Goal: Task Accomplishment & Management: Manage account settings

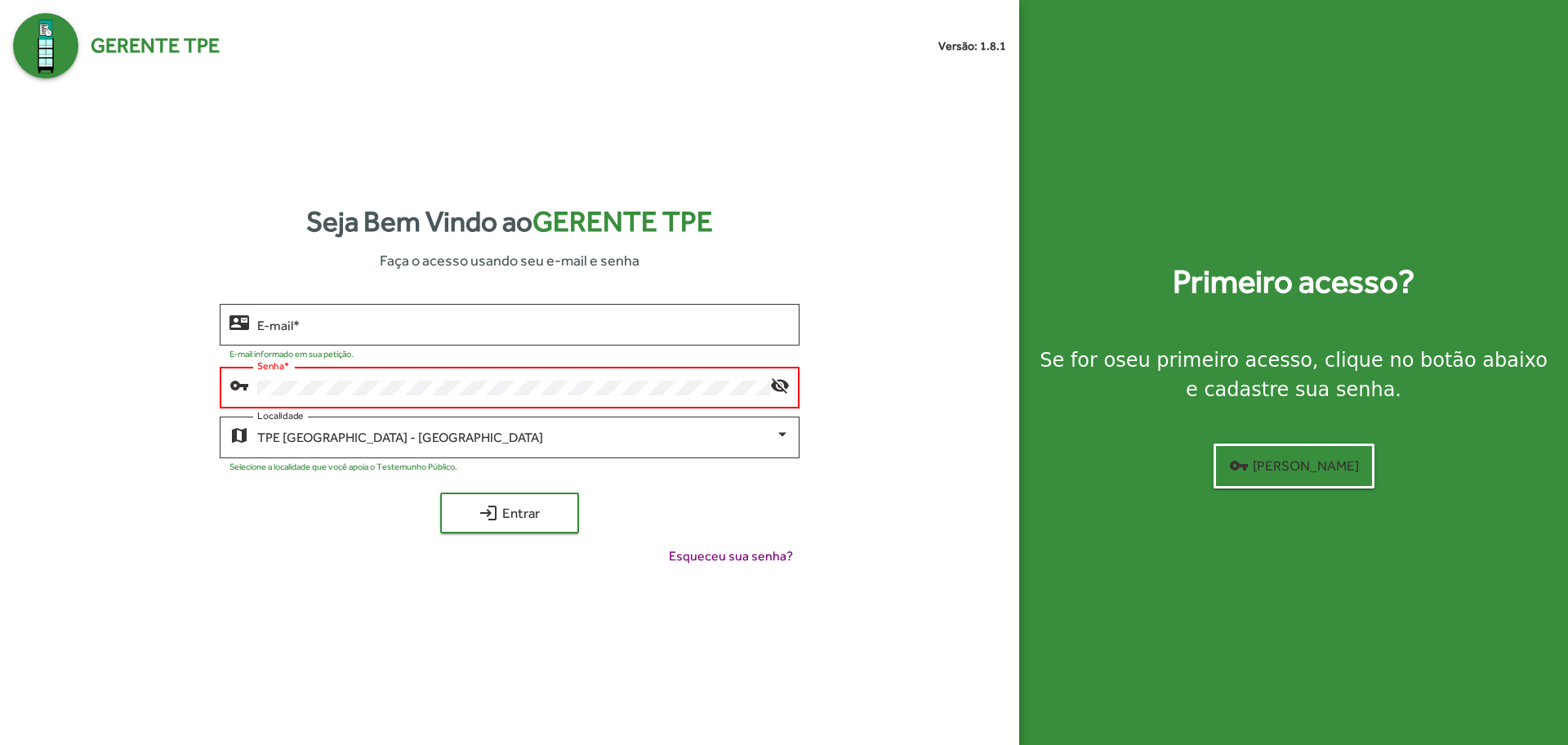
type input "**********"
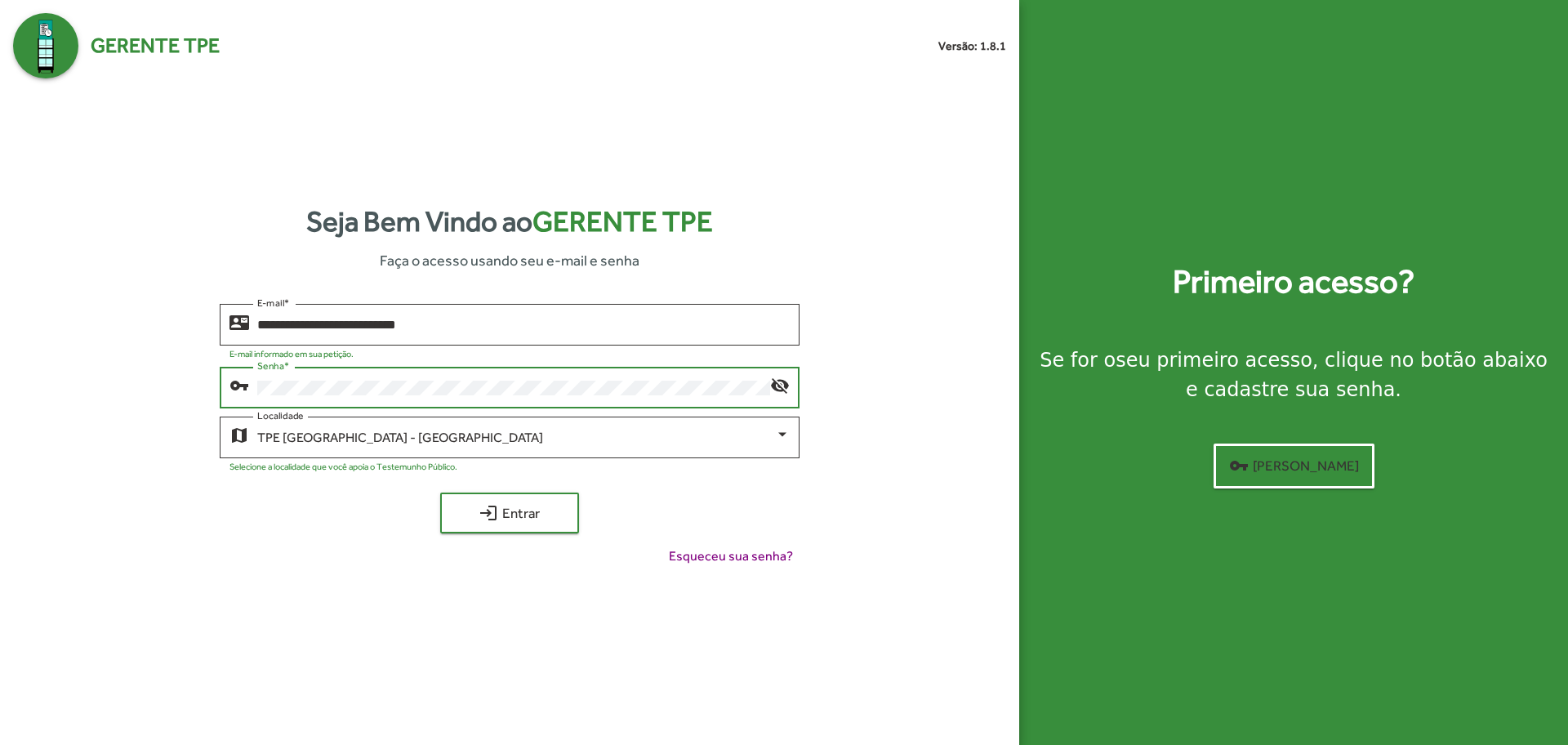
click at [440, 492] on button "login Entrar" at bounding box center [510, 513] width 139 height 41
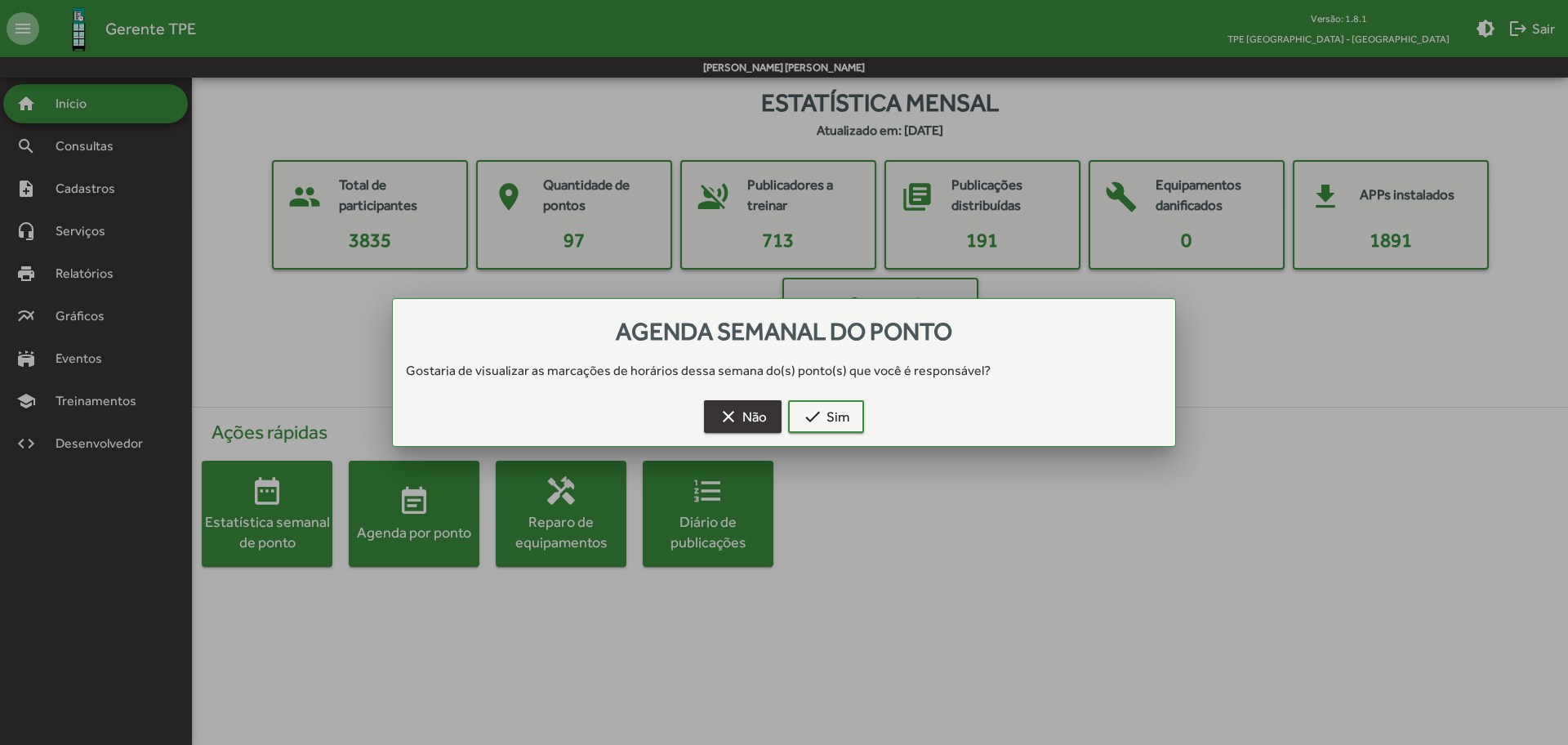
click at [753, 415] on span "clear Não" at bounding box center [742, 416] width 48 height 29
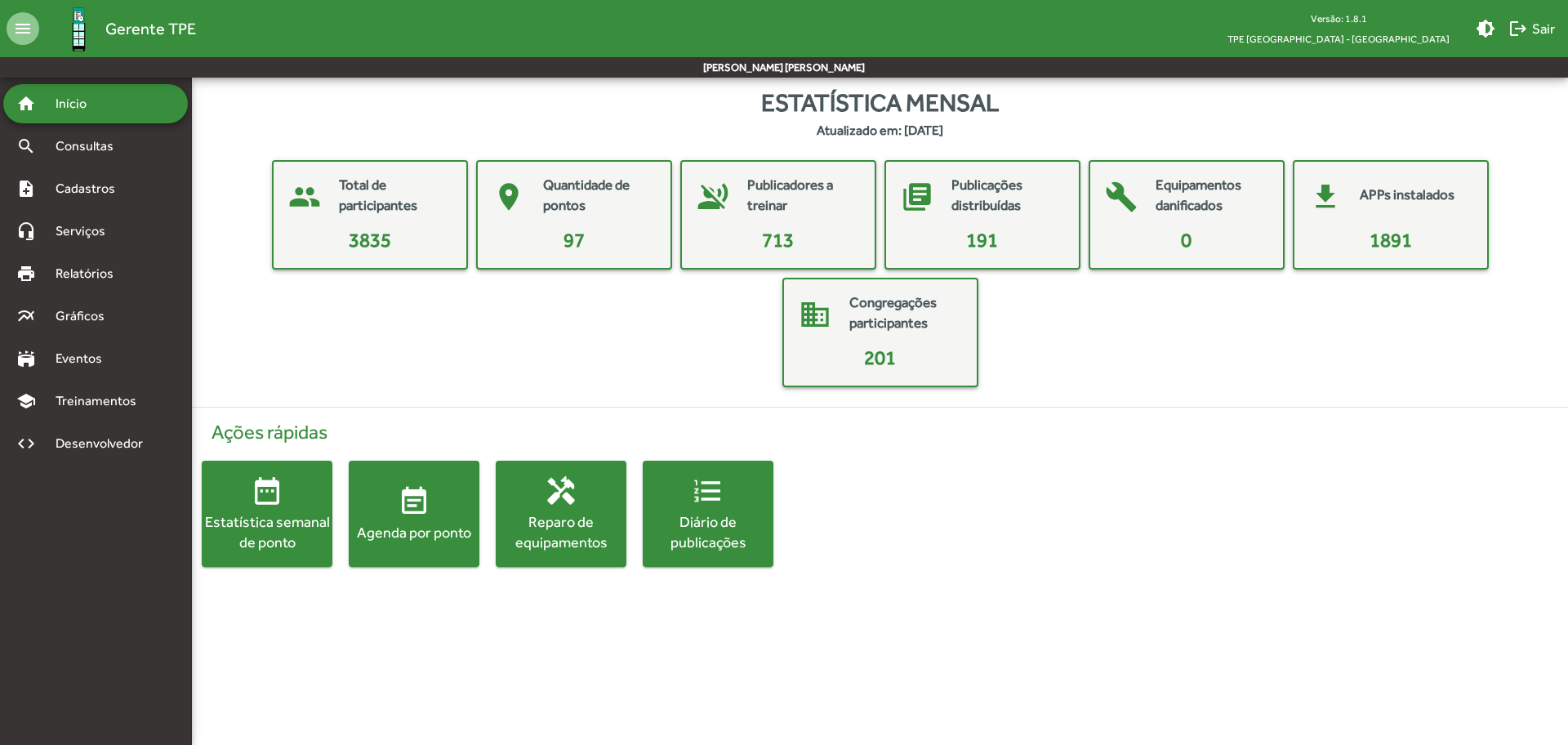
click at [927, 578] on div "Ações rápidas date_range Estatística semanal de ponto event_note Agenda por pon…" at bounding box center [879, 493] width 1395 height 172
drag, startPoint x: 893, startPoint y: 696, endPoint x: 897, endPoint y: 719, distance: 23.3
click at [897, 599] on html "menu Gerente TPE Versão: 1.8.1 TPE São Paulo - Centro brightness_medium logout …" at bounding box center [784, 299] width 1568 height 599
click at [900, 599] on html "menu Gerente TPE Versão: 1.8.1 TPE São Paulo - Centro brightness_medium logout …" at bounding box center [784, 299] width 1568 height 599
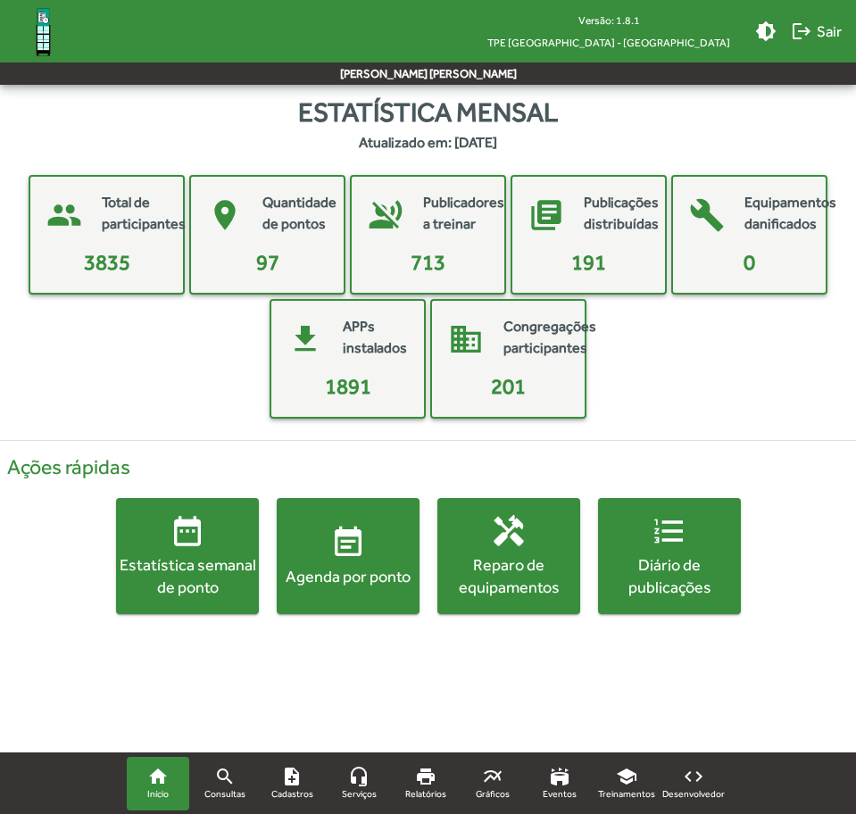
click at [822, 359] on div "people Total de participantes 3835 place Quantidade de pontos 97 voice_over_off…" at bounding box center [428, 297] width 849 height 244
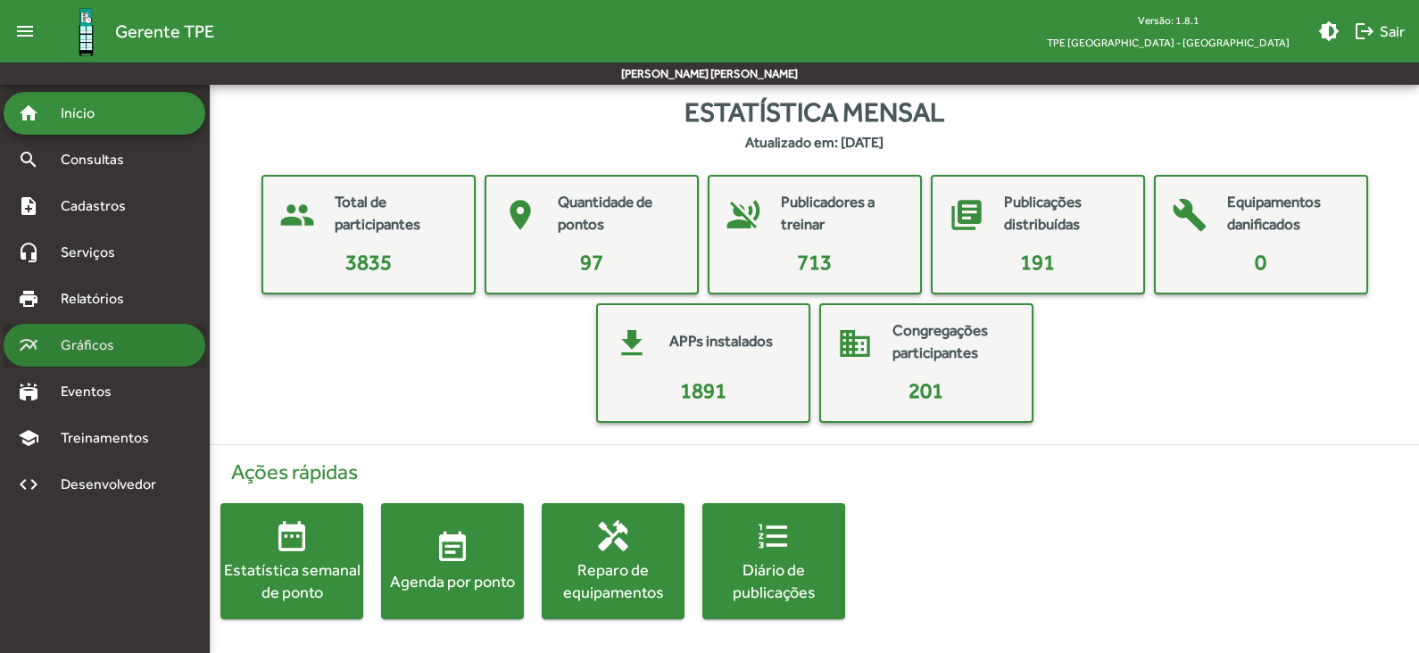
click at [71, 347] on span "Gráficos" at bounding box center [94, 345] width 88 height 21
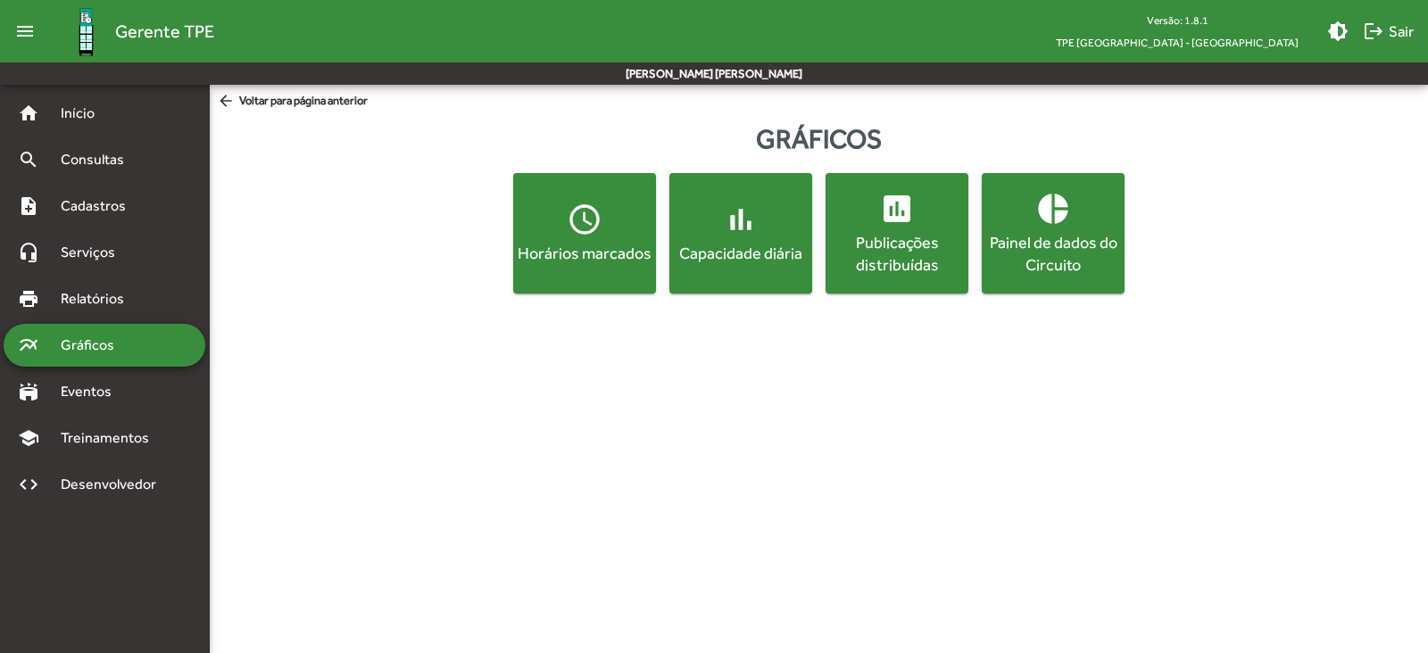
click at [1066, 266] on div "Painel de dados do Circuito" at bounding box center [1053, 253] width 136 height 45
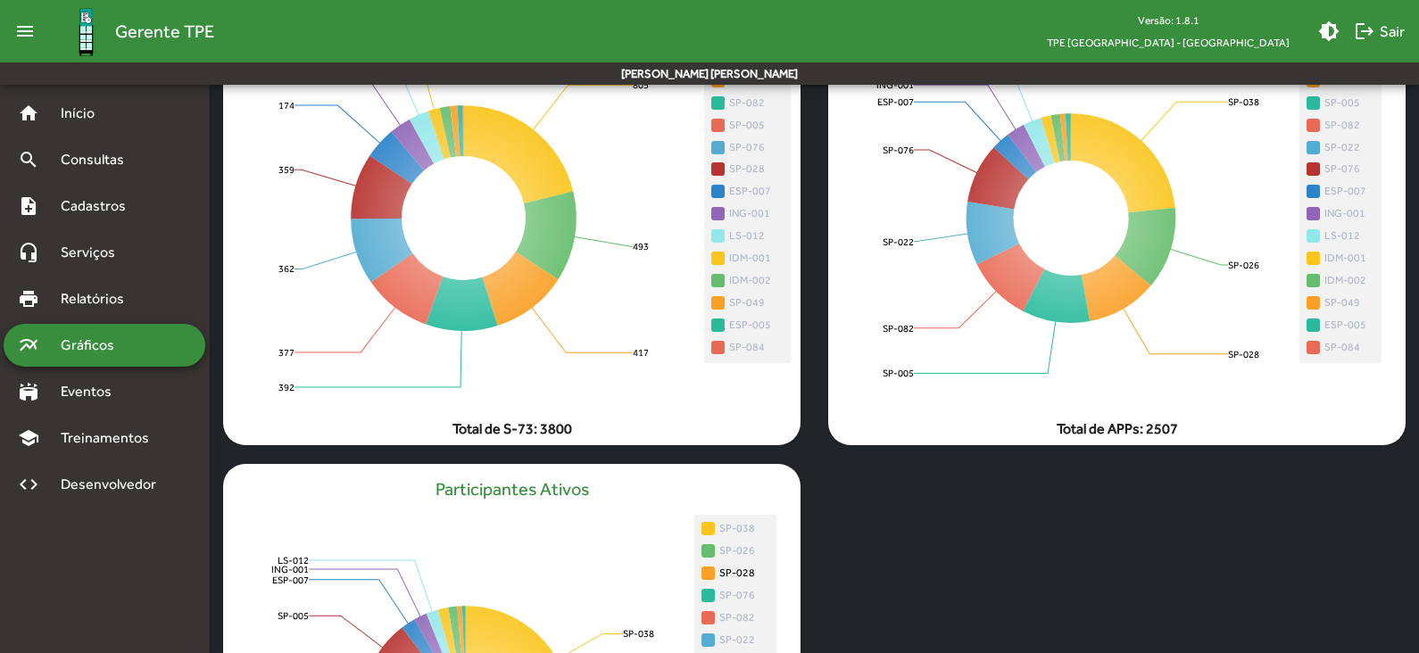
scroll to position [122, 0]
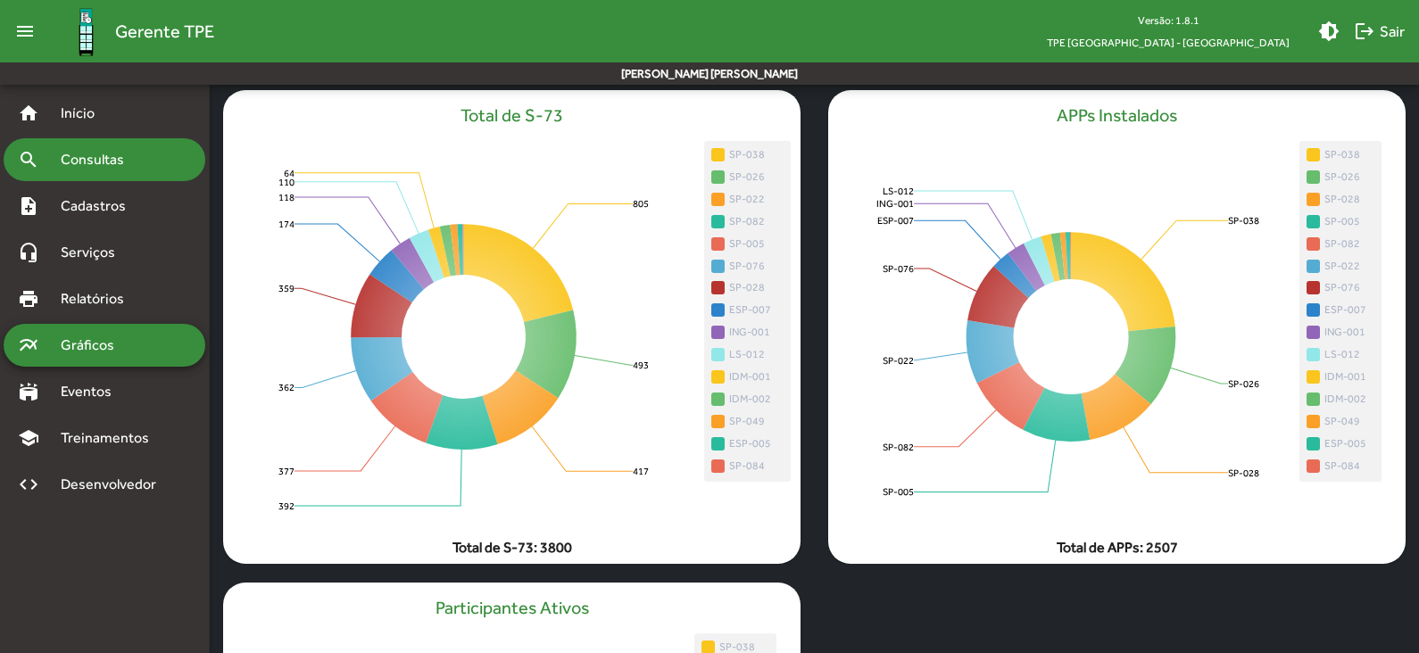
click at [90, 153] on span "Consultas" at bounding box center [98, 159] width 97 height 21
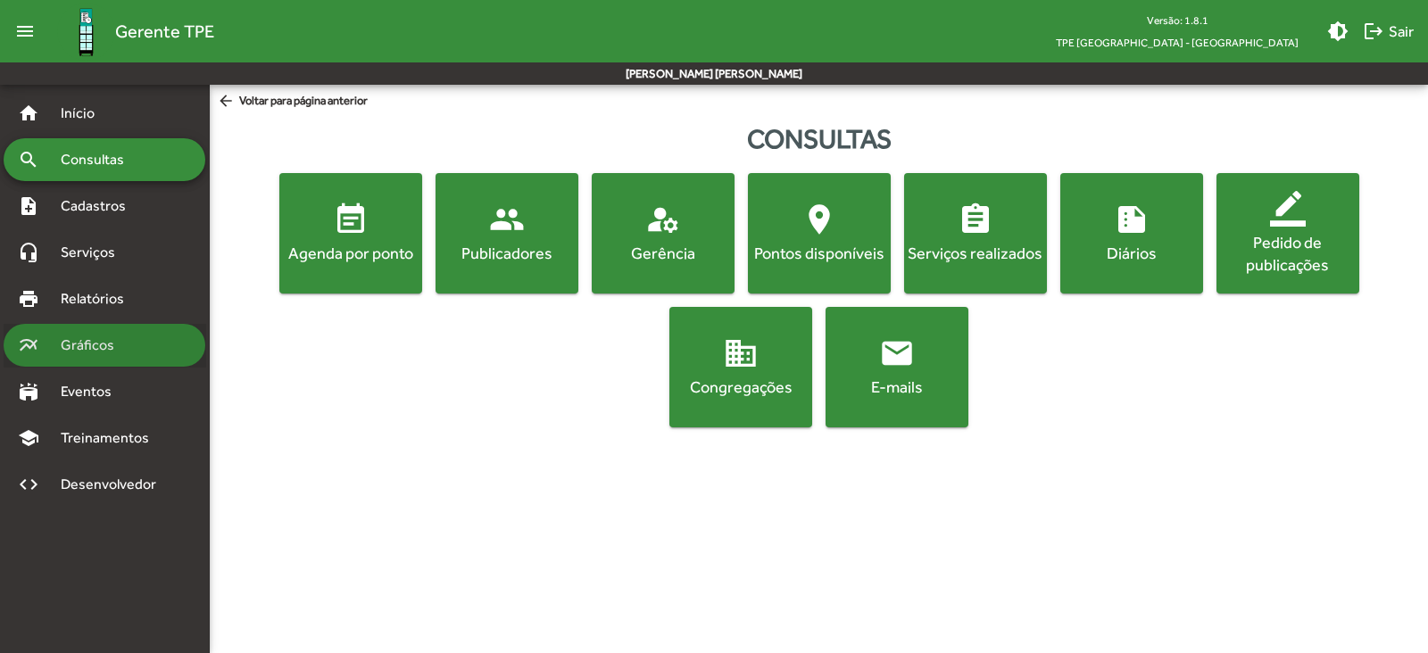
click at [88, 345] on span "Gráficos" at bounding box center [94, 345] width 88 height 21
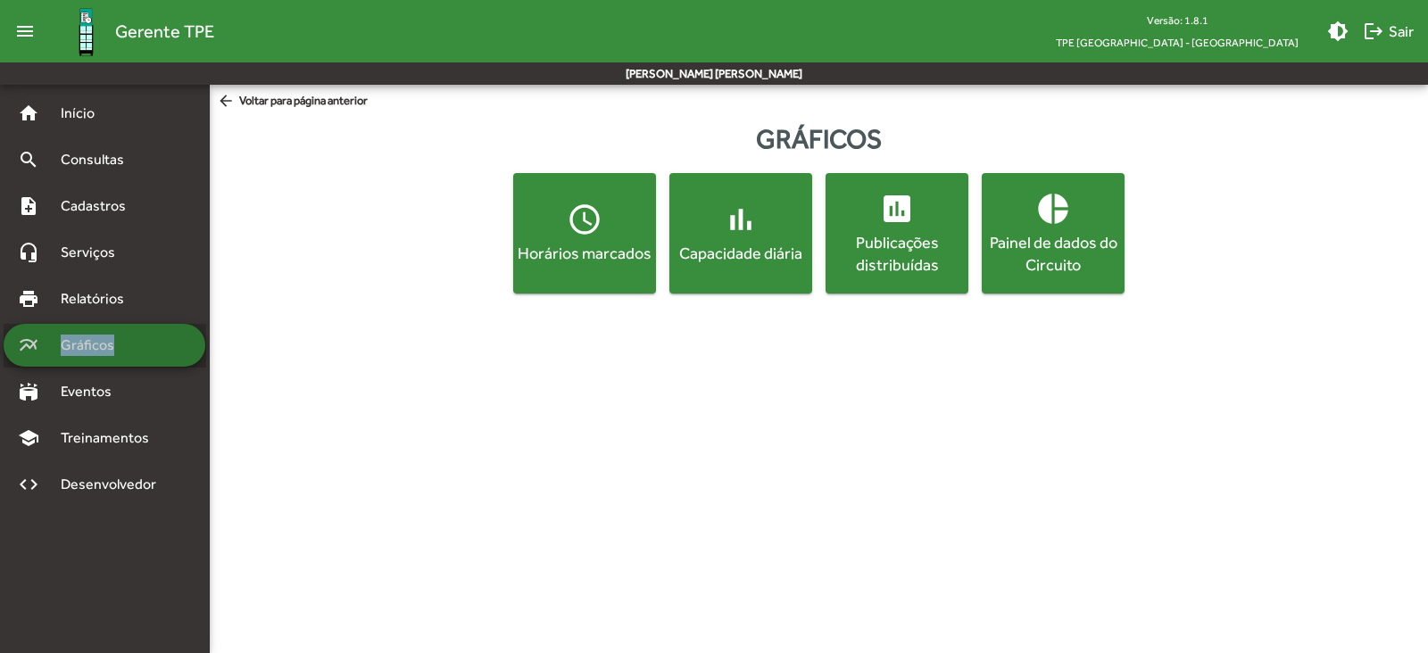
click at [88, 345] on span "Gráficos" at bounding box center [94, 345] width 88 height 21
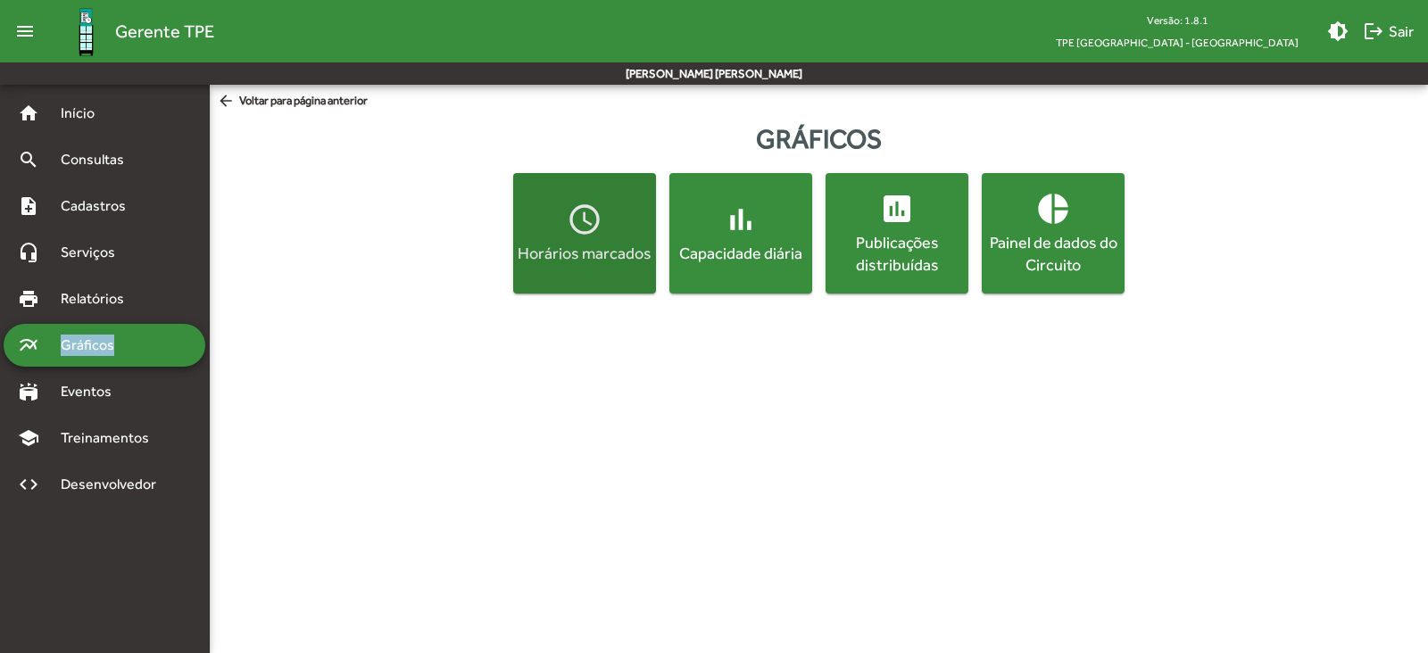
click at [602, 256] on div "Horários marcados" at bounding box center [585, 253] width 136 height 22
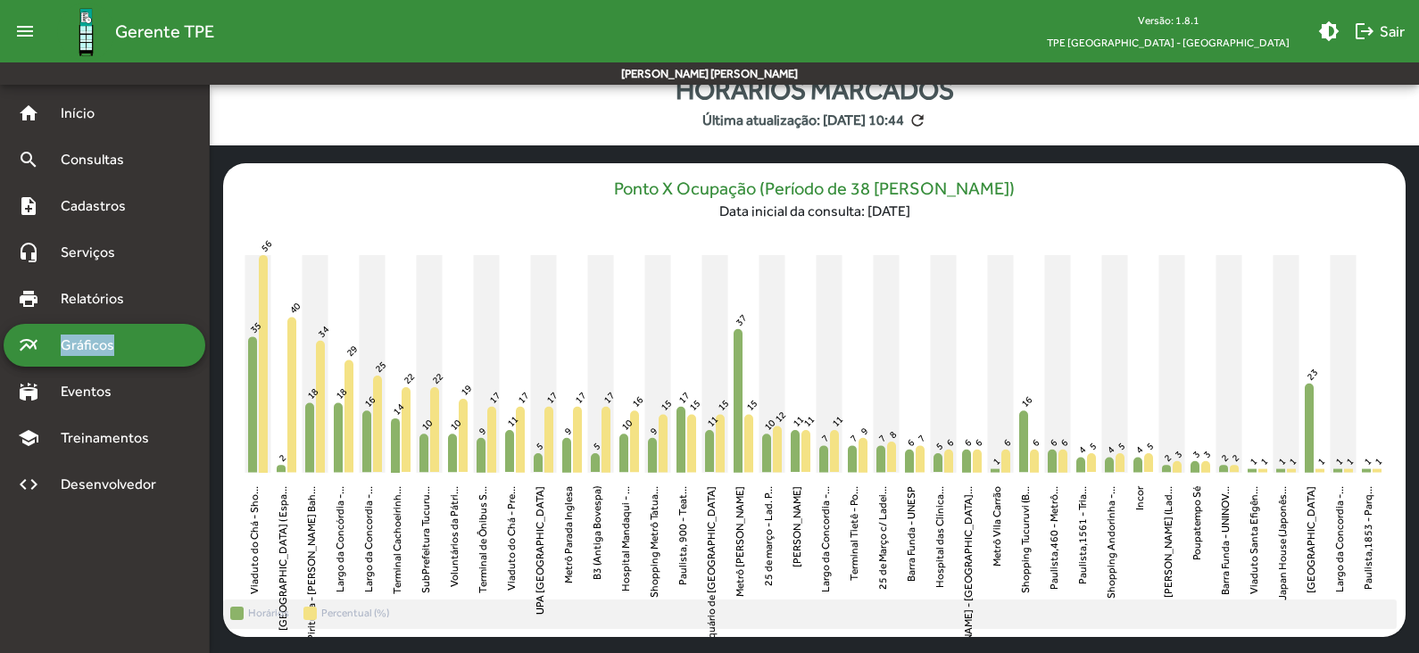
scroll to position [76, 0]
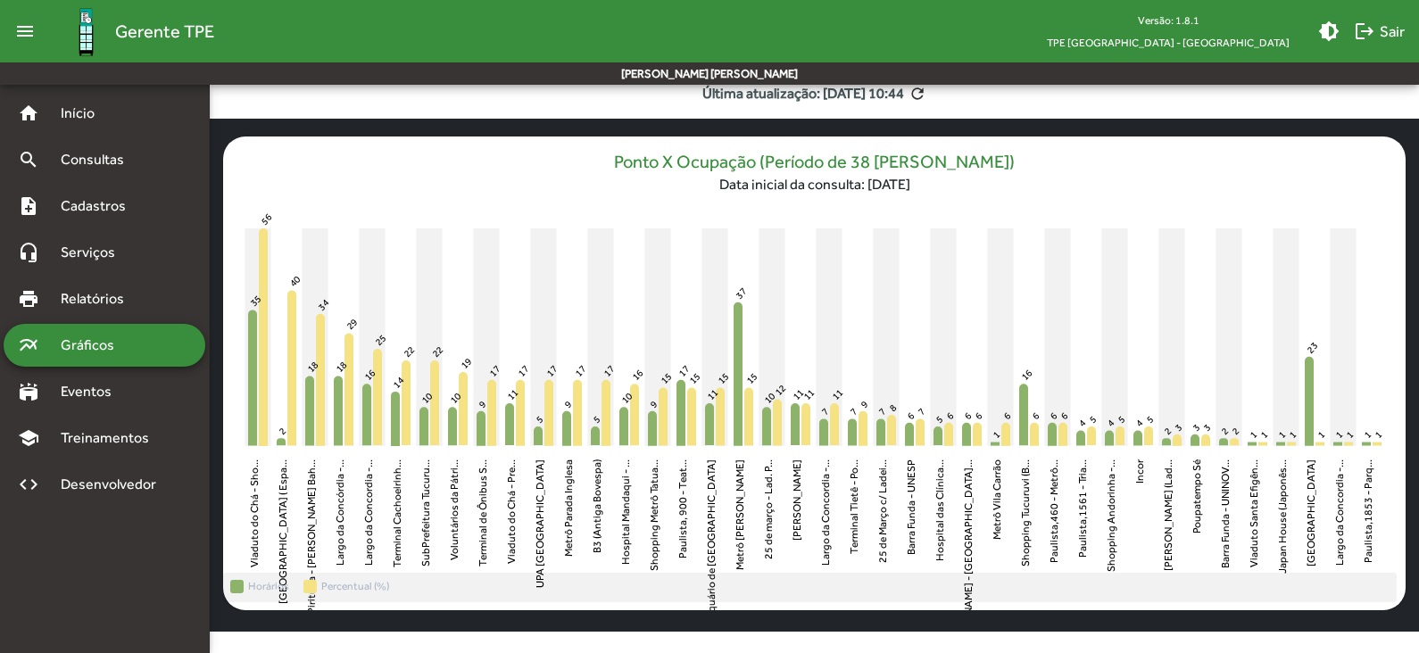
click at [612, 314] on rect at bounding box center [600, 338] width 26 height 218
click at [98, 162] on span "Consultas" at bounding box center [98, 159] width 97 height 21
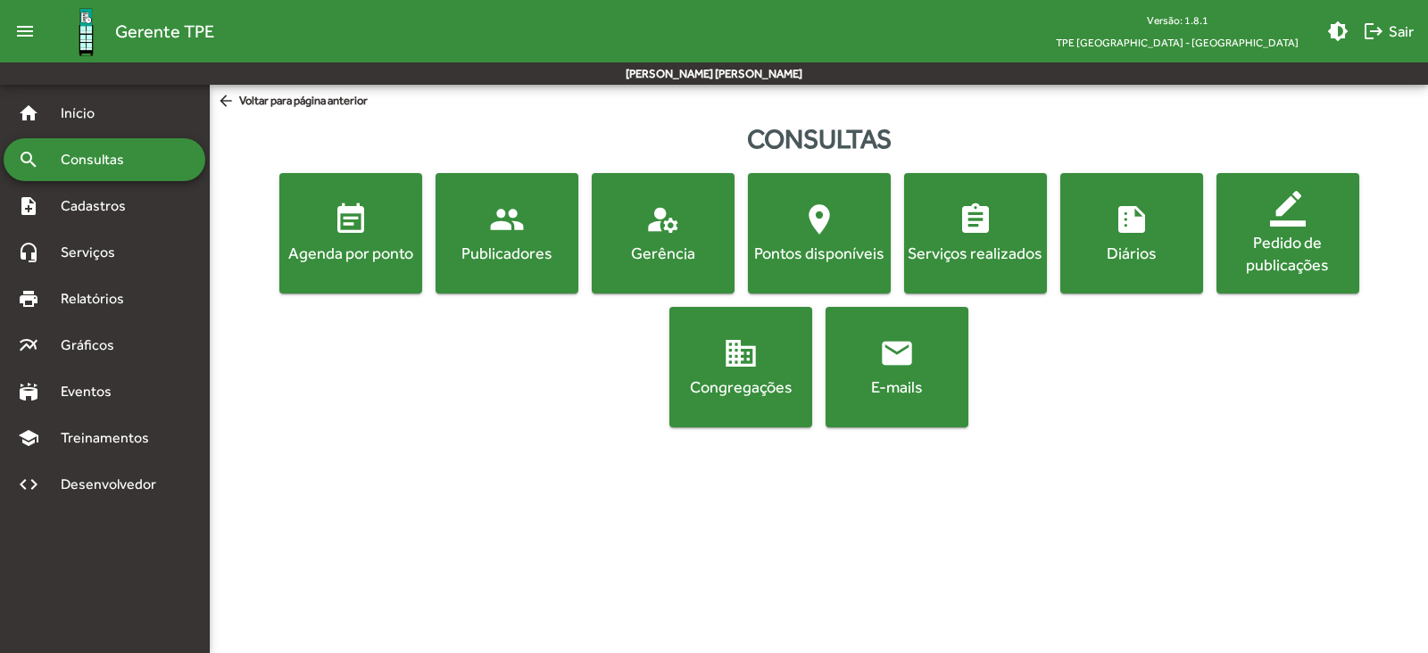
click at [319, 262] on div "Agenda por ponto" at bounding box center [351, 253] width 136 height 22
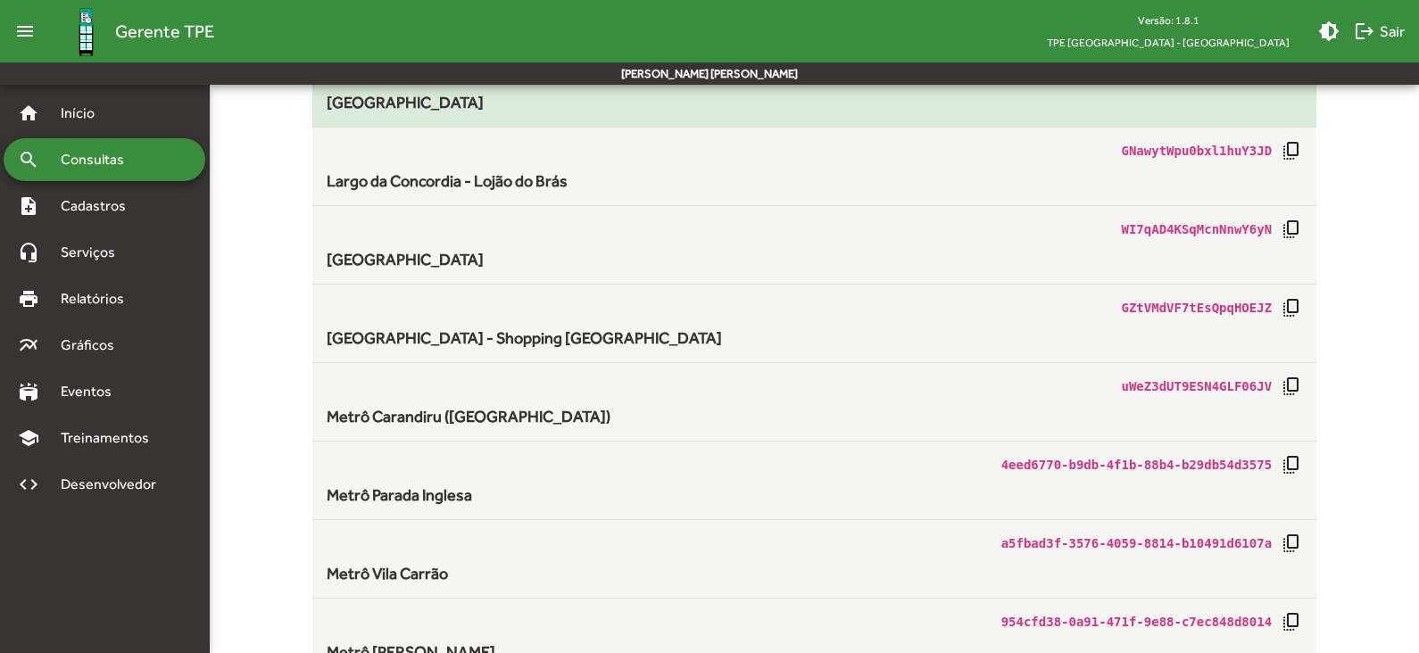
scroll to position [1227, 0]
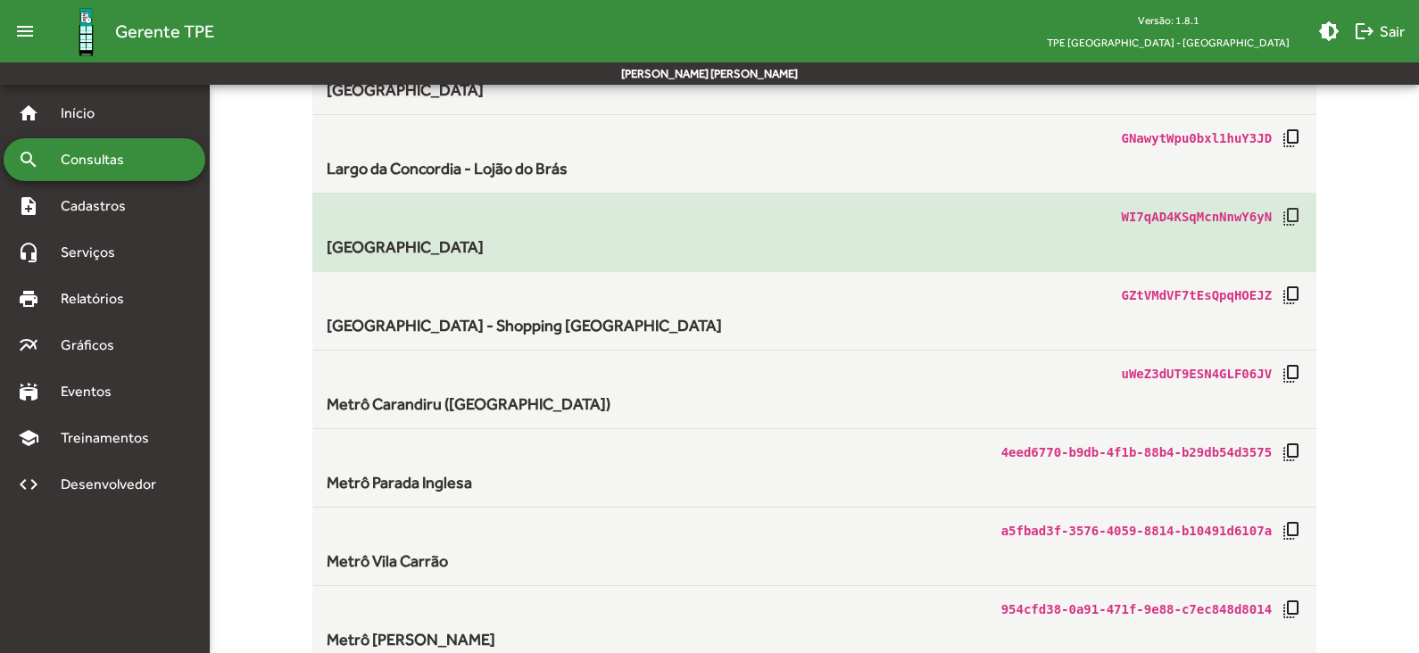
click at [403, 240] on span "Largo da Concordia - Praça" at bounding box center [405, 246] width 157 height 19
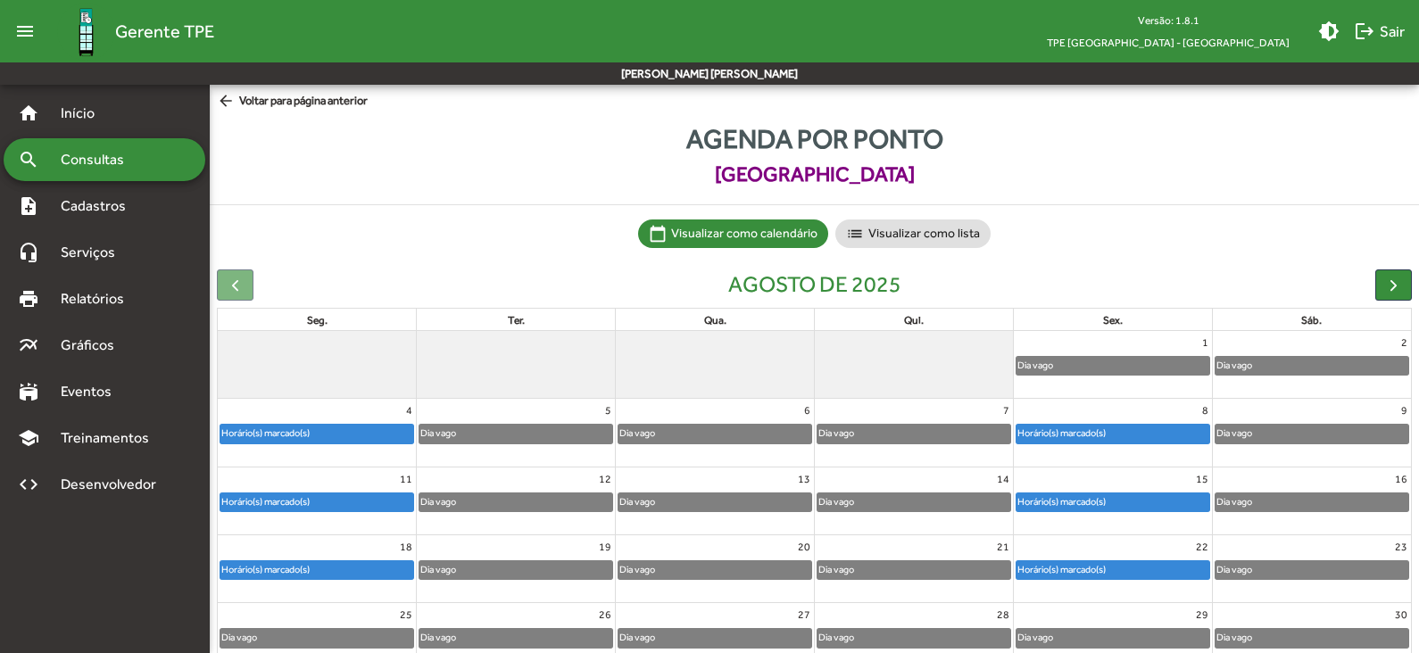
click at [292, 91] on mat-sidenav-content "arrow_back Voltar para página anterior Agenda por ponto Largo da Concordia - Pr…" at bounding box center [814, 408] width 1209 height 647
click at [221, 96] on mat-icon "arrow_back" at bounding box center [228, 102] width 22 height 20
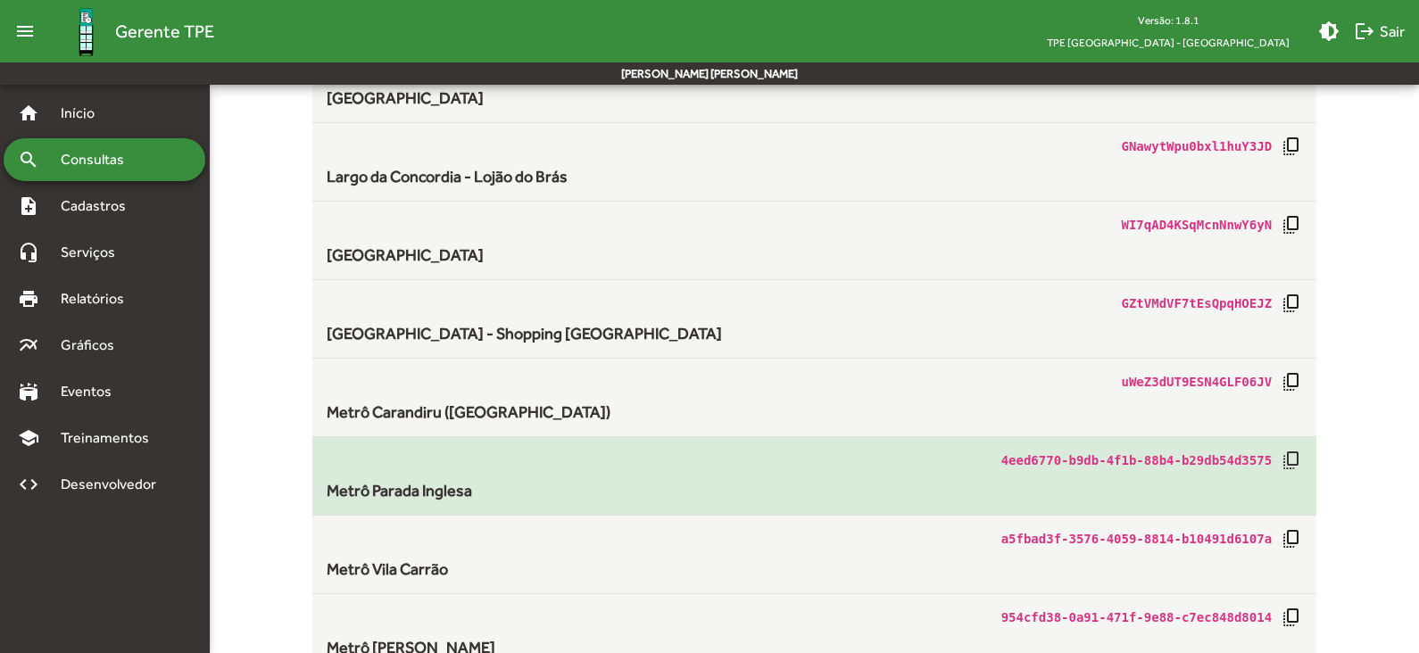
scroll to position [1227, 0]
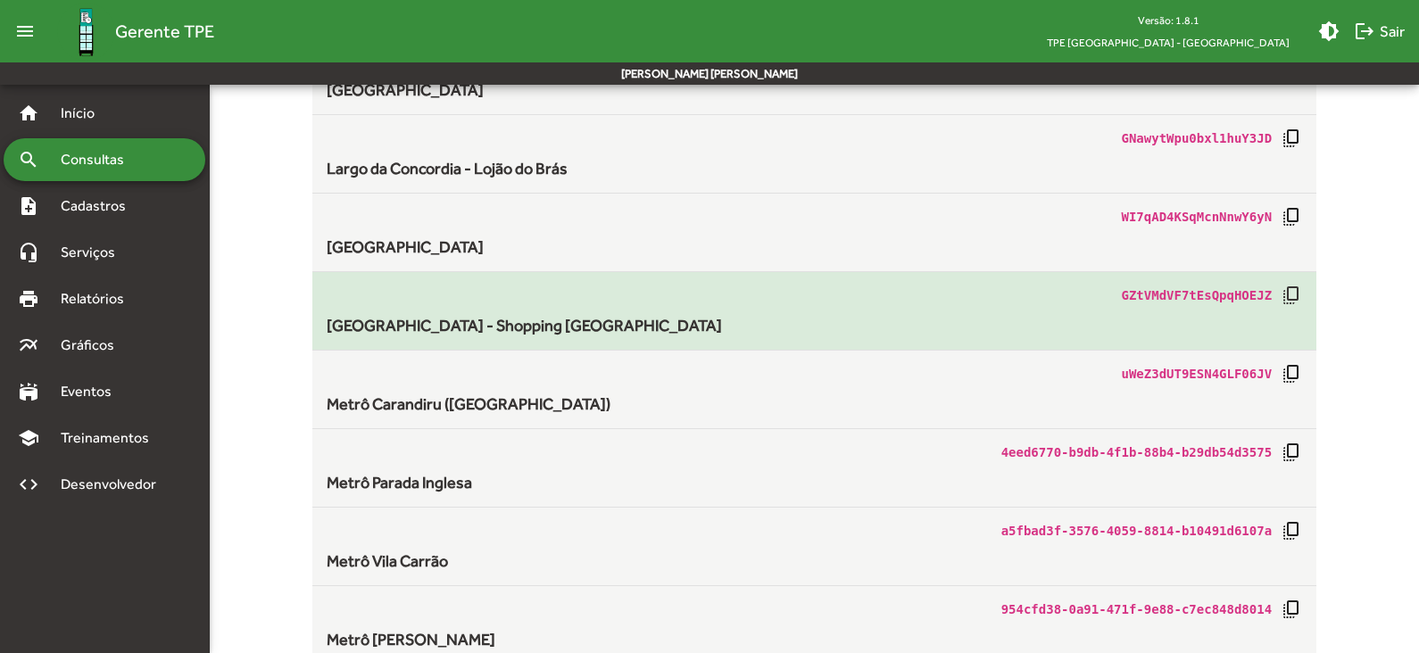
click at [510, 316] on div "Largo da Concórdia - Shopping Largo da Concórdia" at bounding box center [815, 325] width 976 height 24
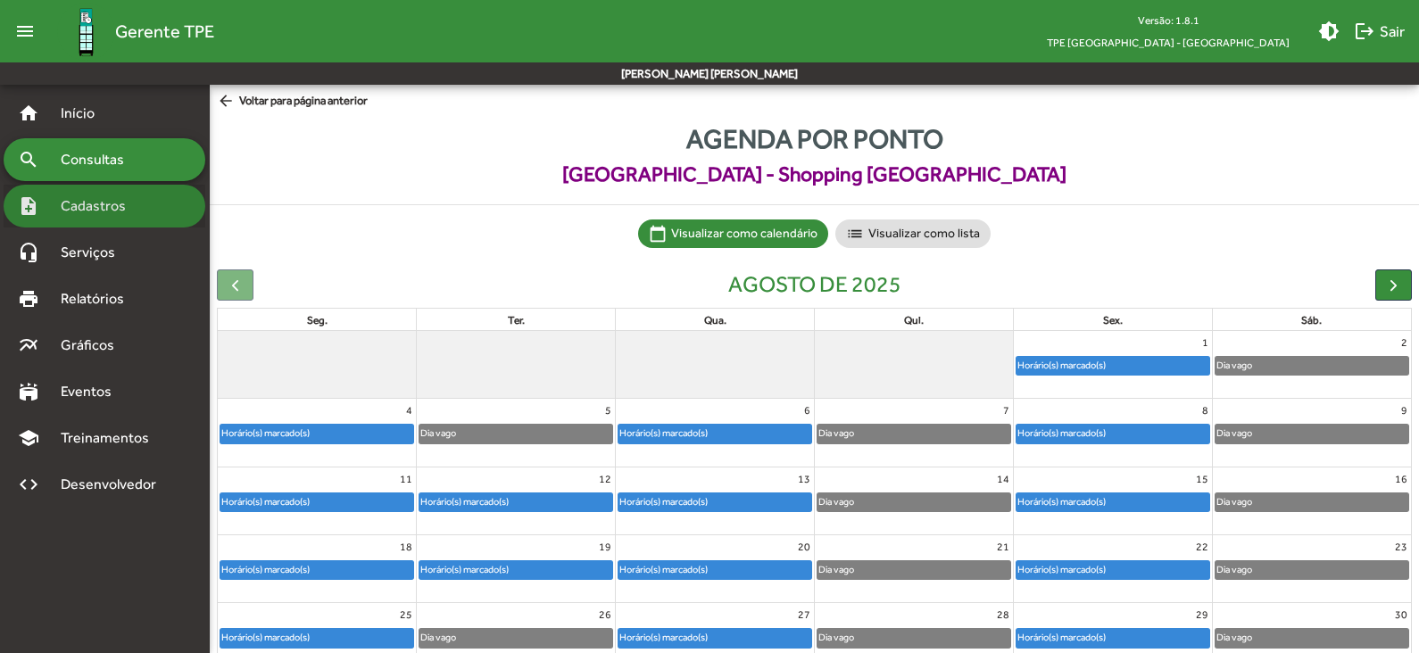
click at [94, 203] on span "Cadastros" at bounding box center [99, 205] width 99 height 21
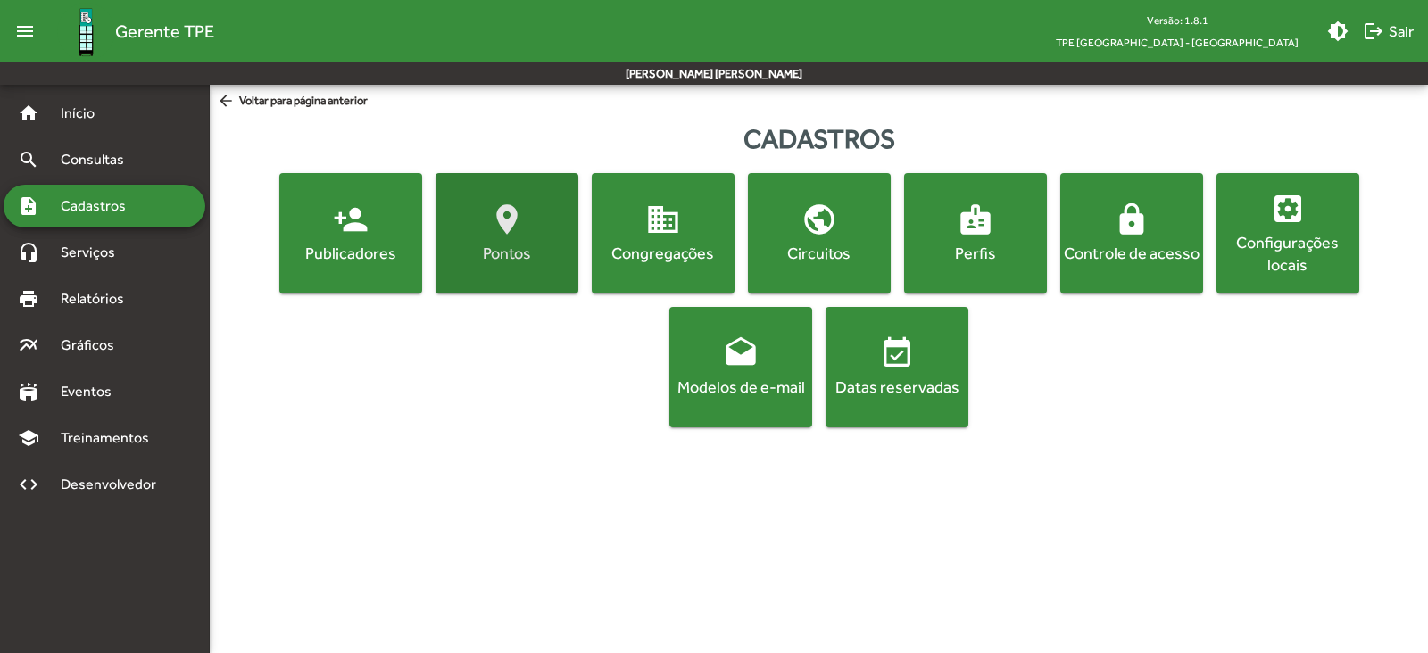
click at [481, 252] on div "Pontos" at bounding box center [507, 253] width 136 height 22
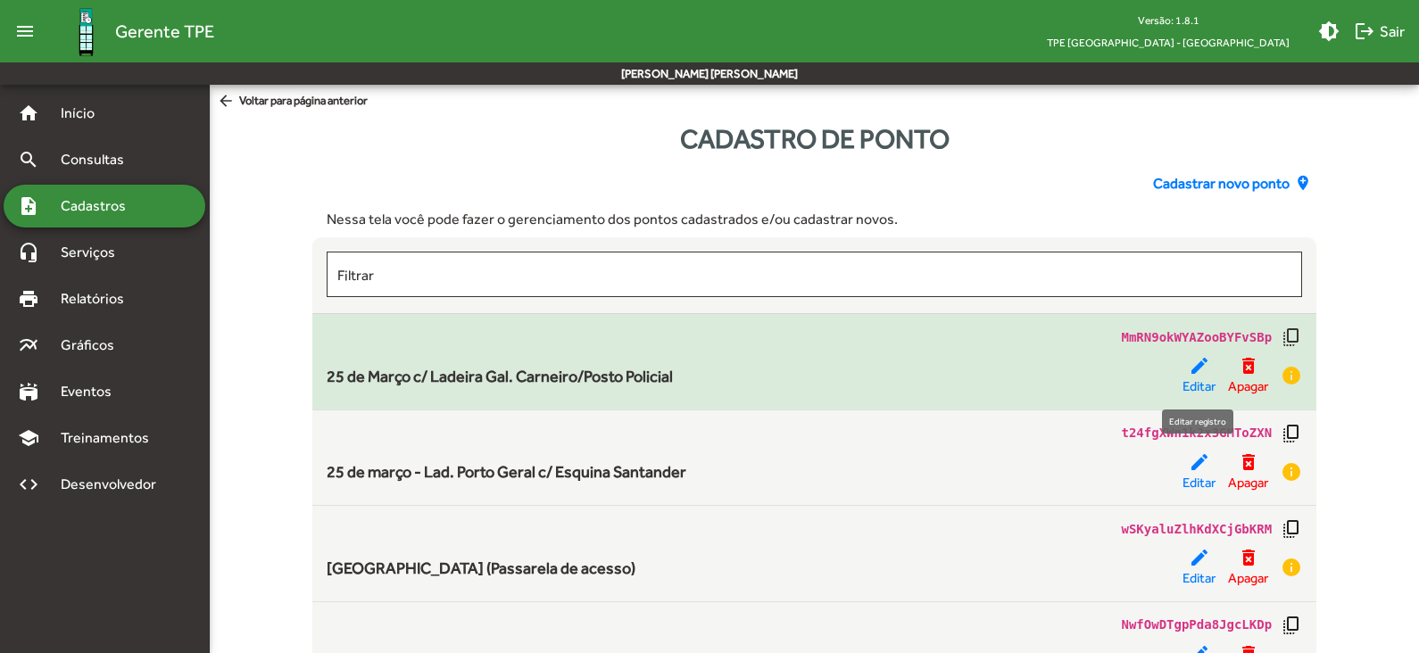
click at [1196, 386] on span "Editar" at bounding box center [1199, 387] width 33 height 21
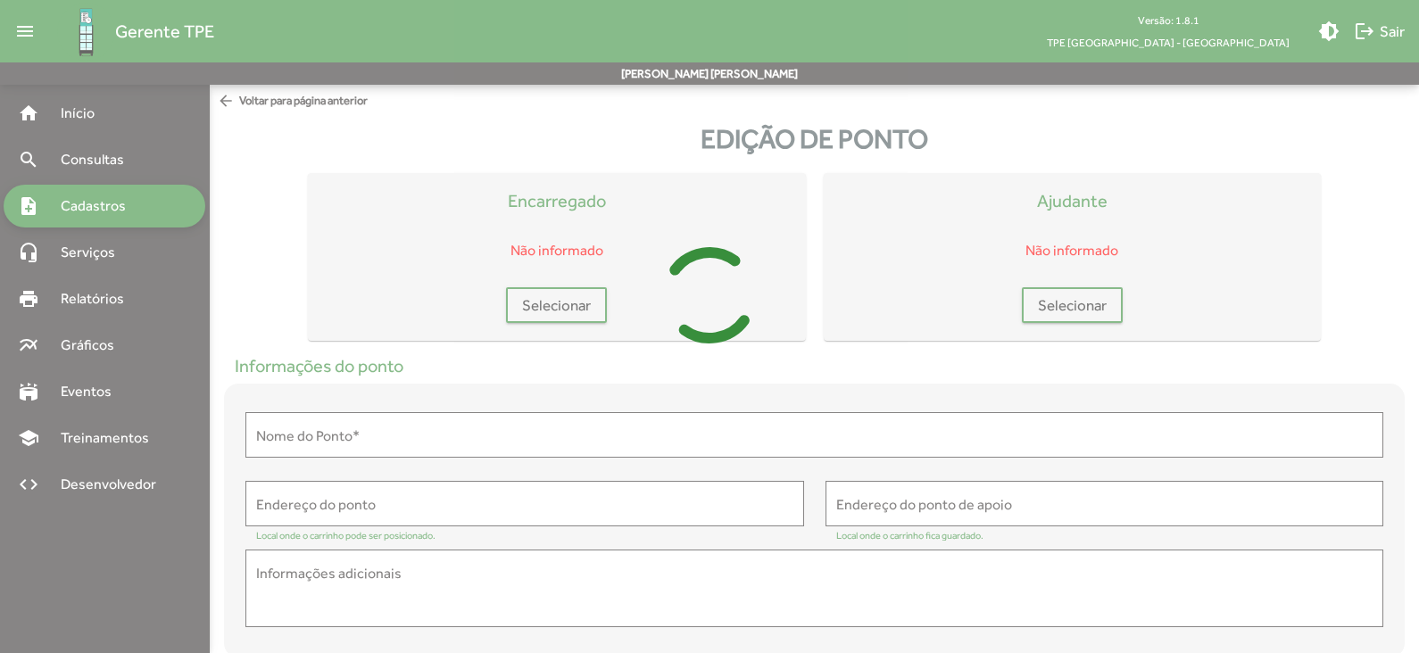
type input "**********"
type textarea "**********"
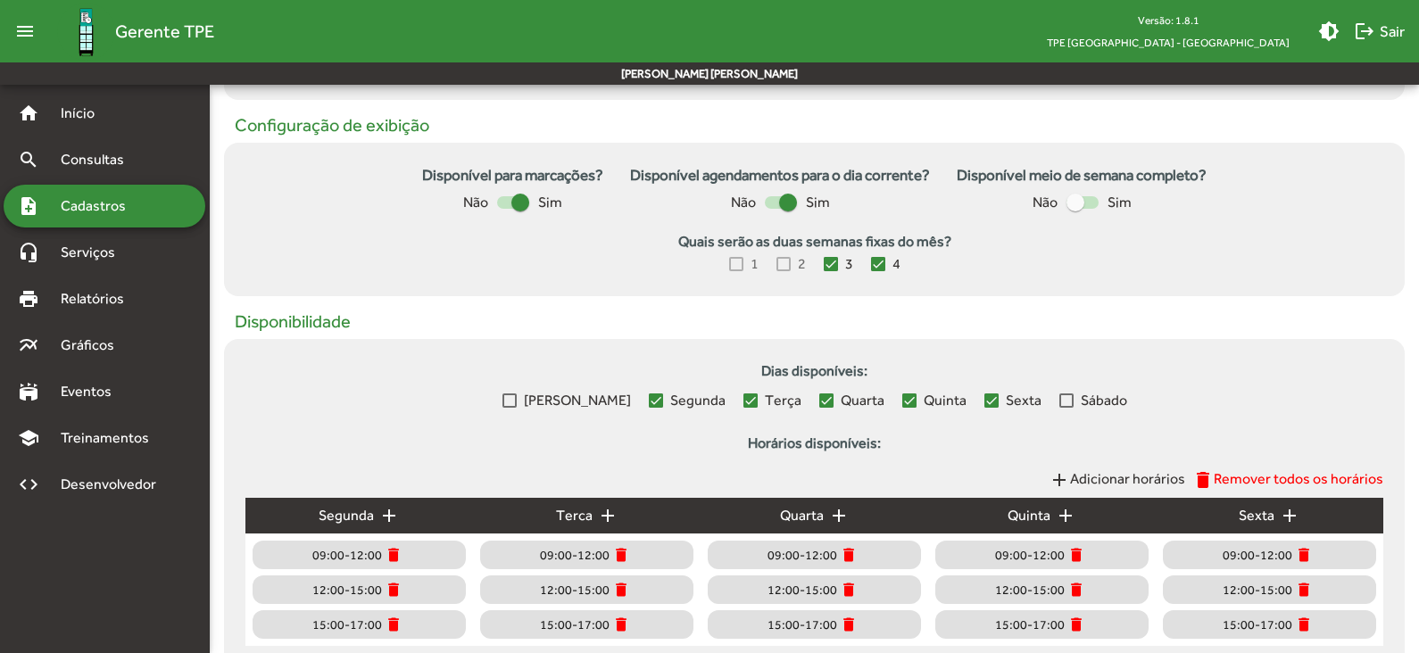
scroll to position [692, 0]
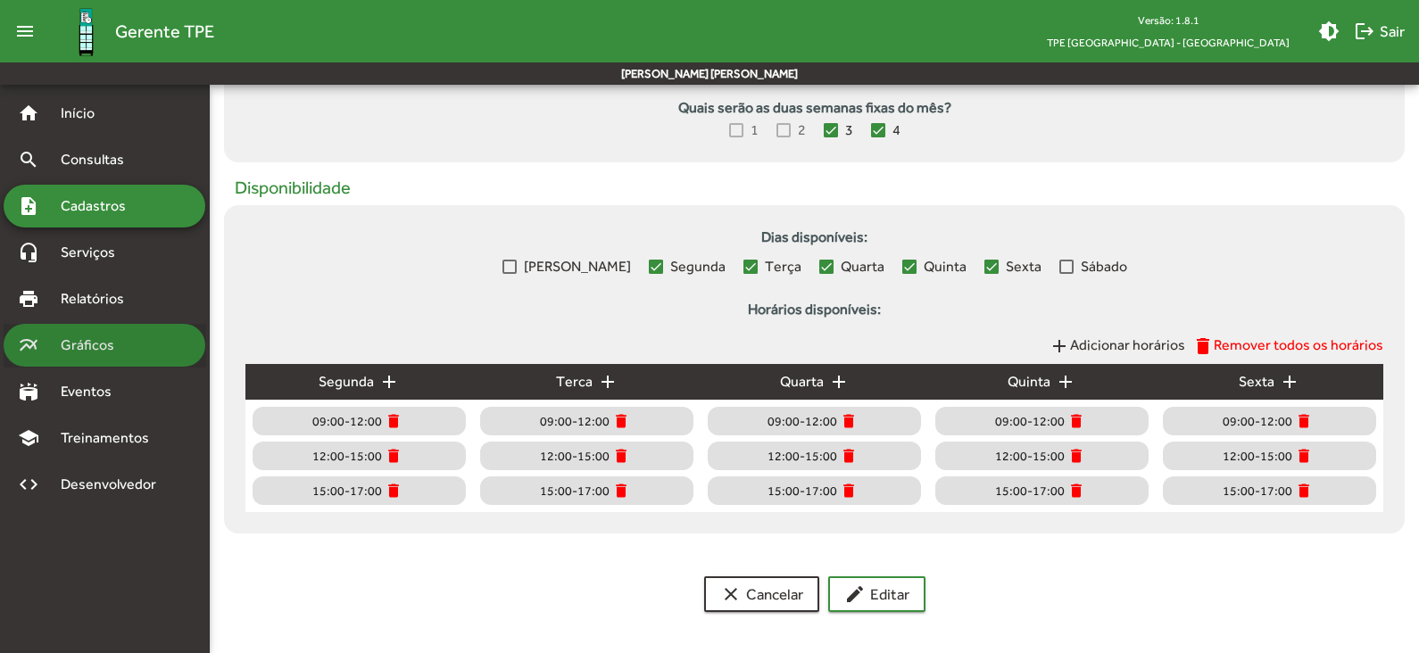
click at [98, 351] on span "Gráficos" at bounding box center [94, 345] width 88 height 21
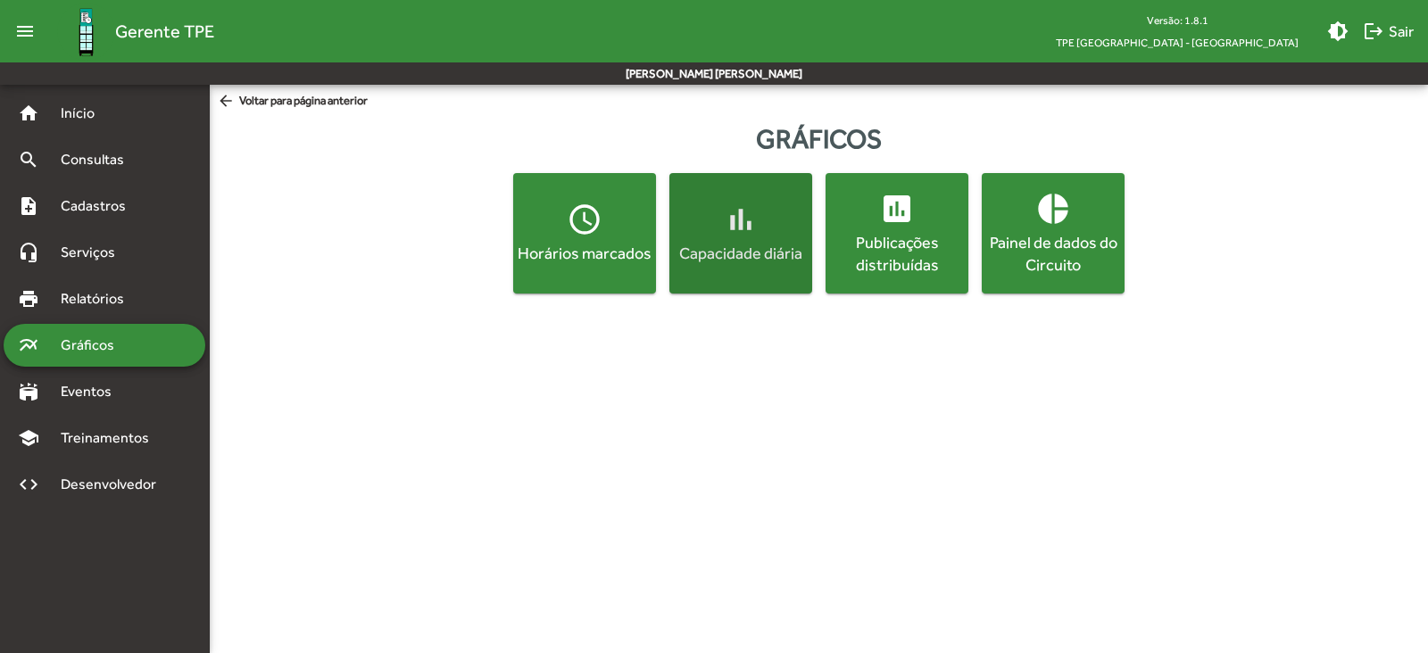
click at [750, 254] on div "Capacidade diária" at bounding box center [741, 253] width 136 height 22
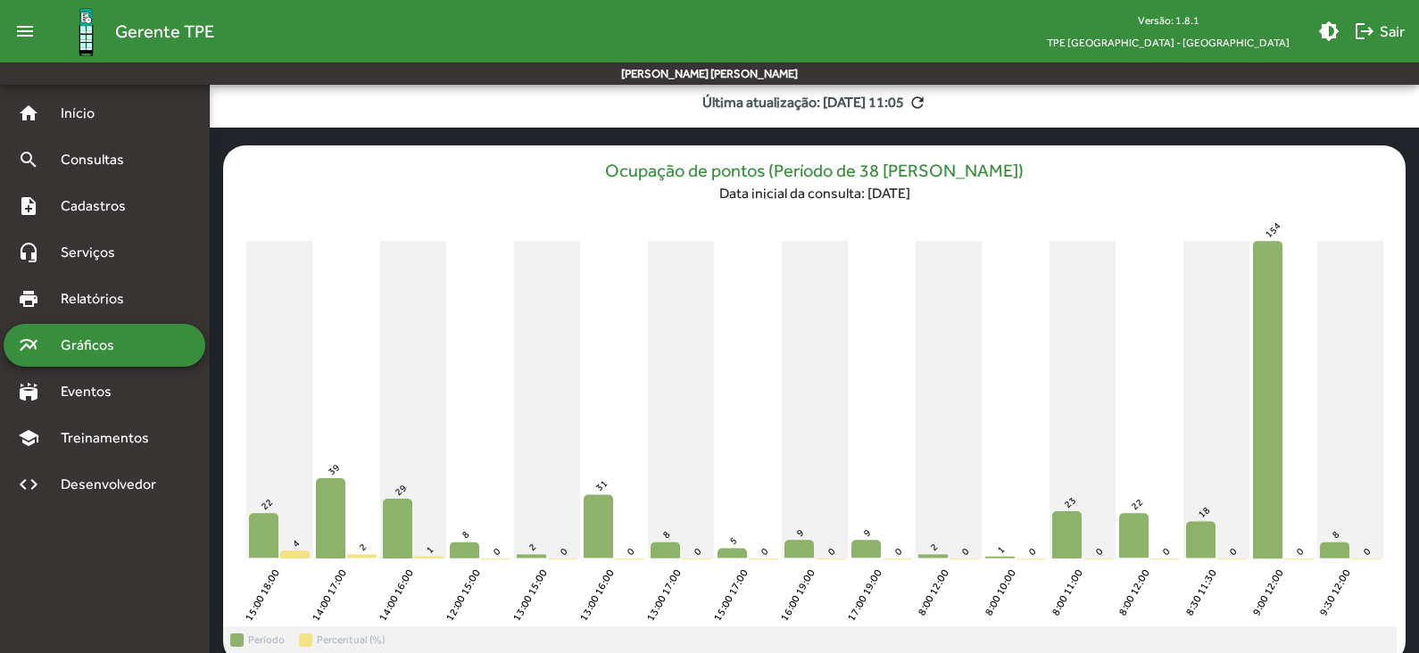
scroll to position [120, 0]
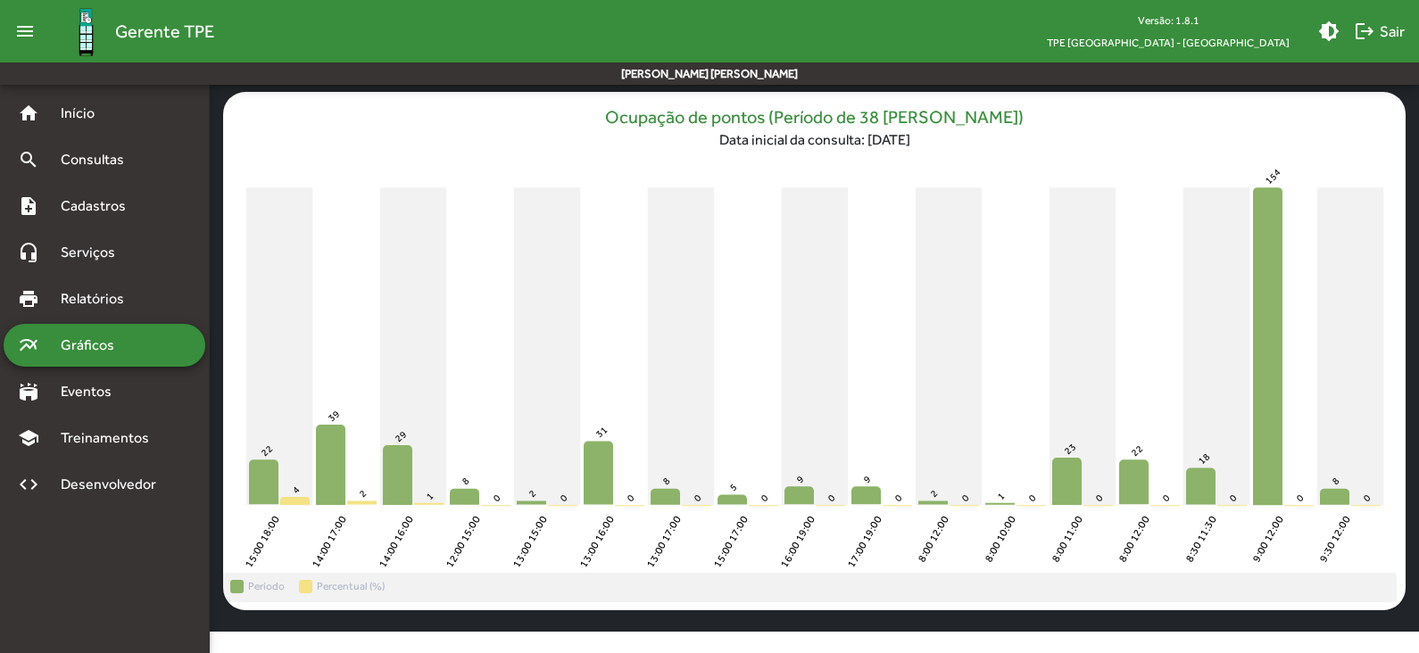
click at [583, 223] on icon "15:00 18:00 15:00 18:00 14:00 17:00 14:00 17:00 14:00 16:00 14:00 16:00 12:00 1…" at bounding box center [814, 366] width 1183 height 414
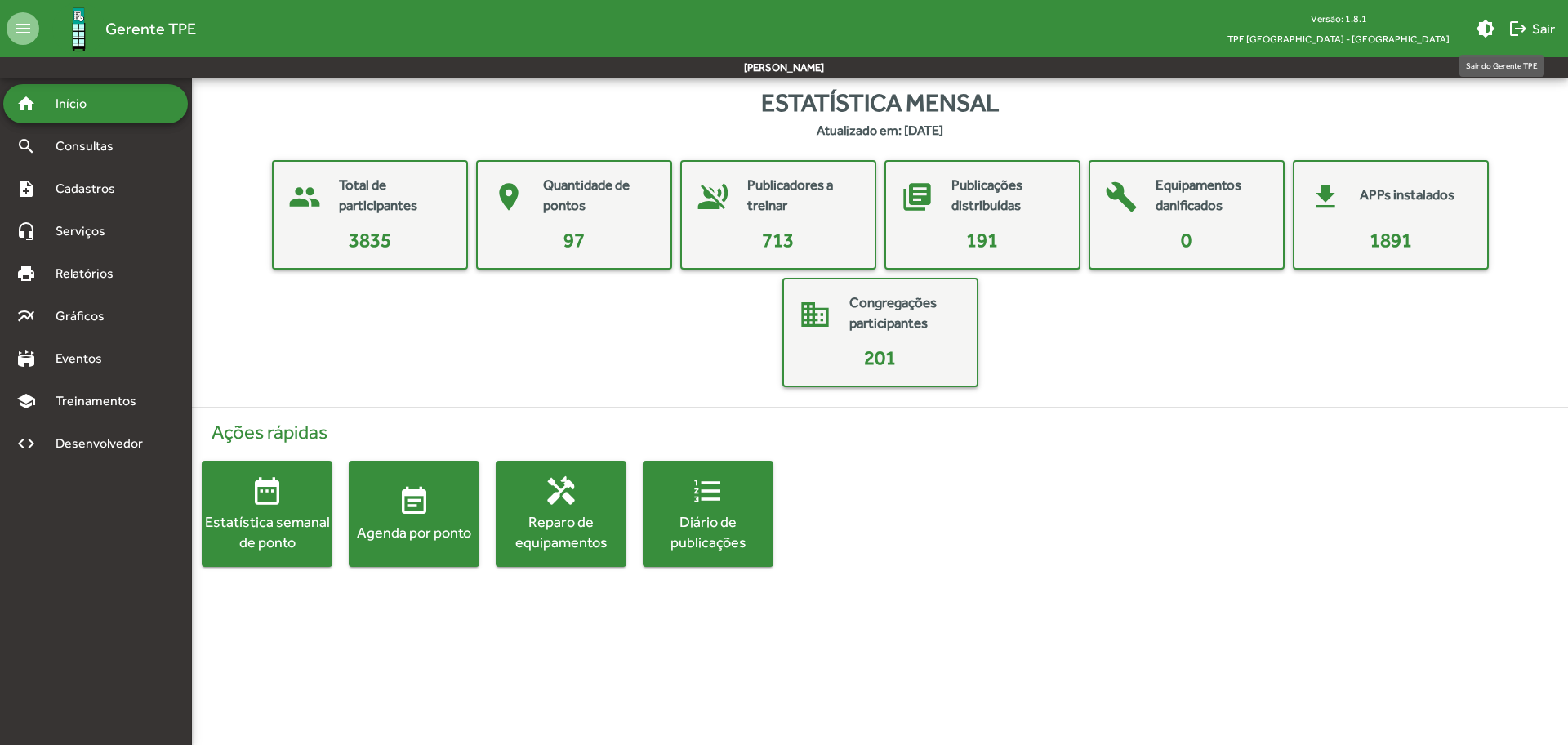
click at [1525, 30] on mat-icon "logout" at bounding box center [1518, 28] width 19 height 19
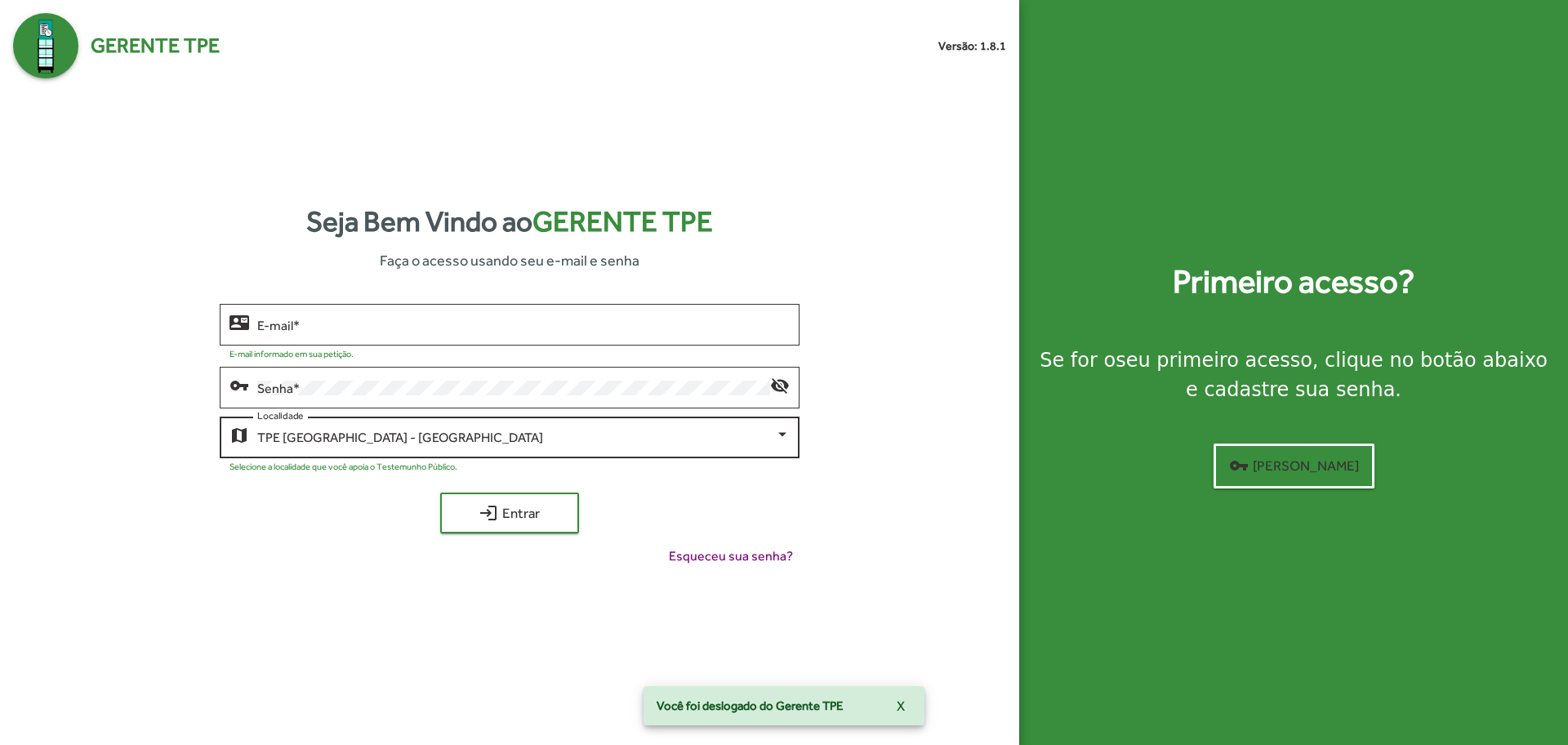
click at [516, 431] on div "TPE [GEOGRAPHIC_DATA] - Centro Localidade" at bounding box center [522, 436] width 532 height 45
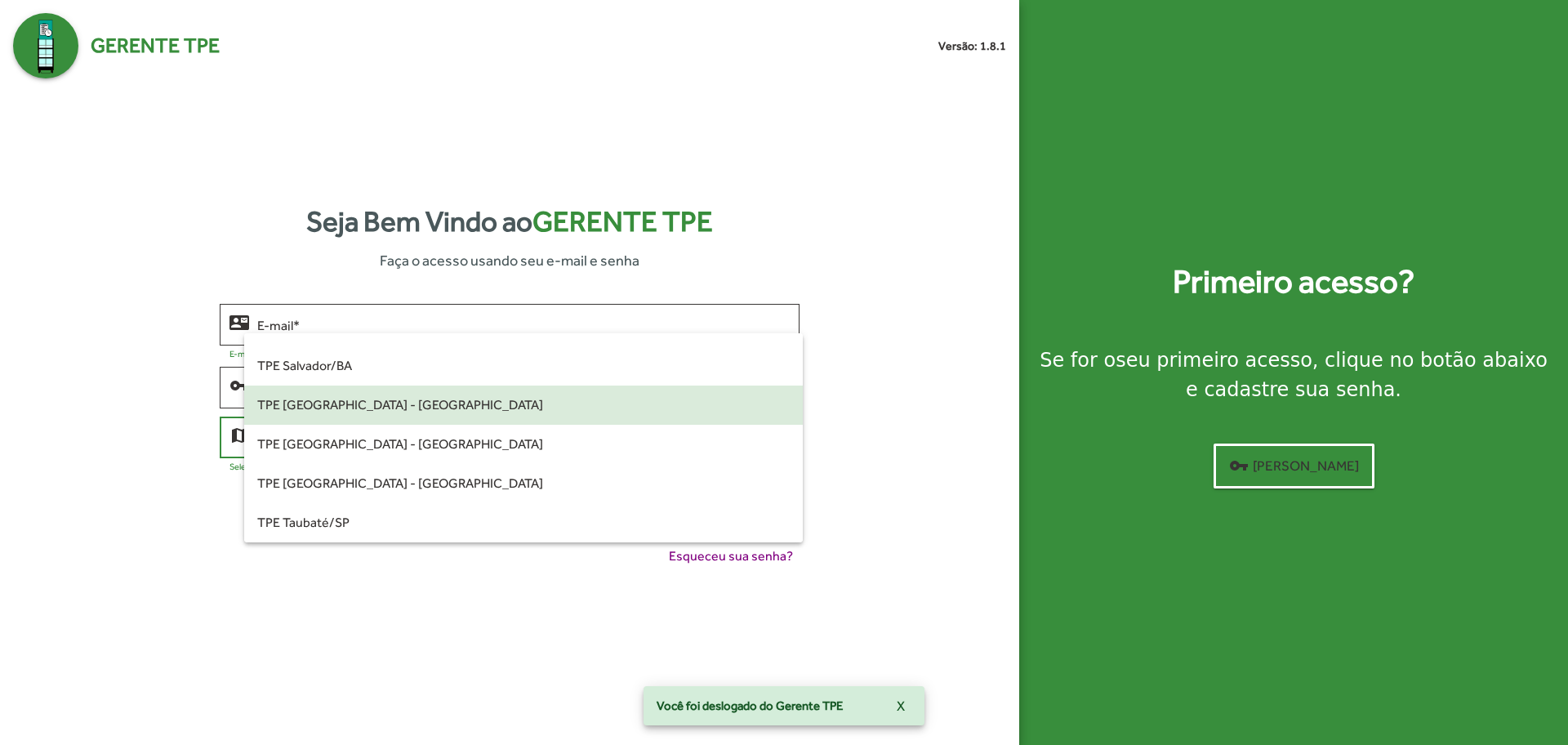
scroll to position [254, 0]
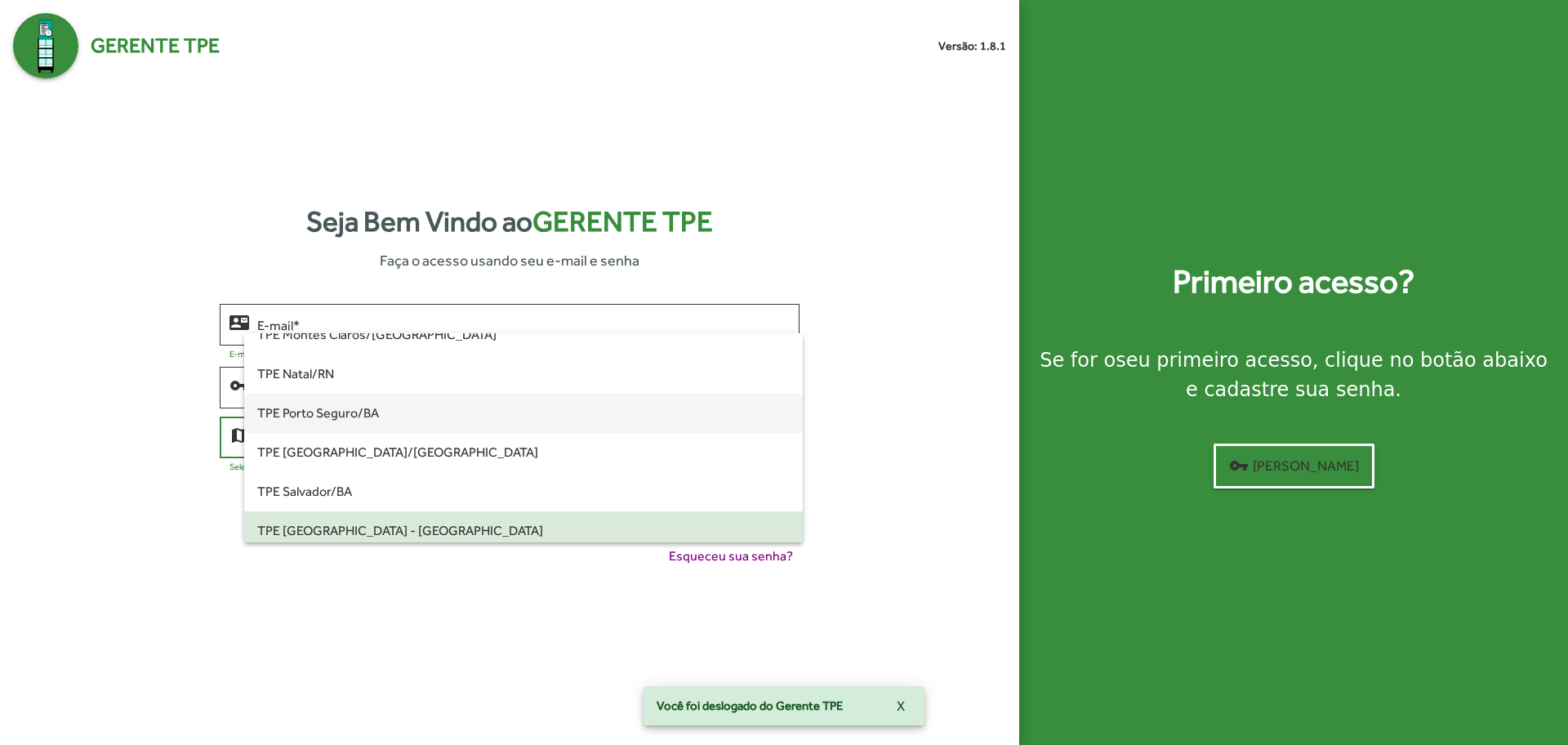
click at [481, 416] on span "TPE Porto Seguro/BA" at bounding box center [522, 413] width 532 height 39
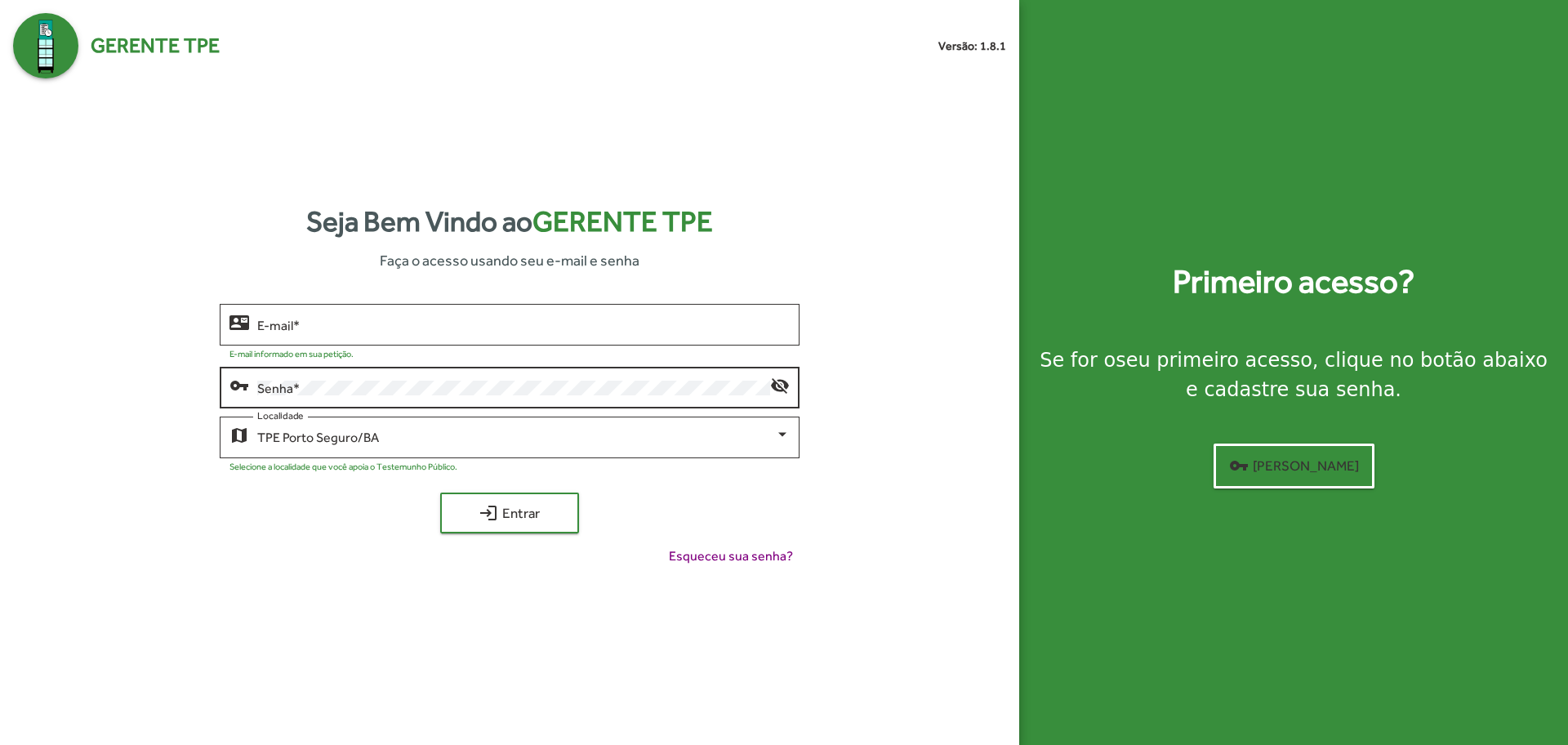
click at [503, 394] on div "Senha *" at bounding box center [513, 385] width 512 height 45
click at [513, 336] on div "E-mail *" at bounding box center [522, 322] width 532 height 45
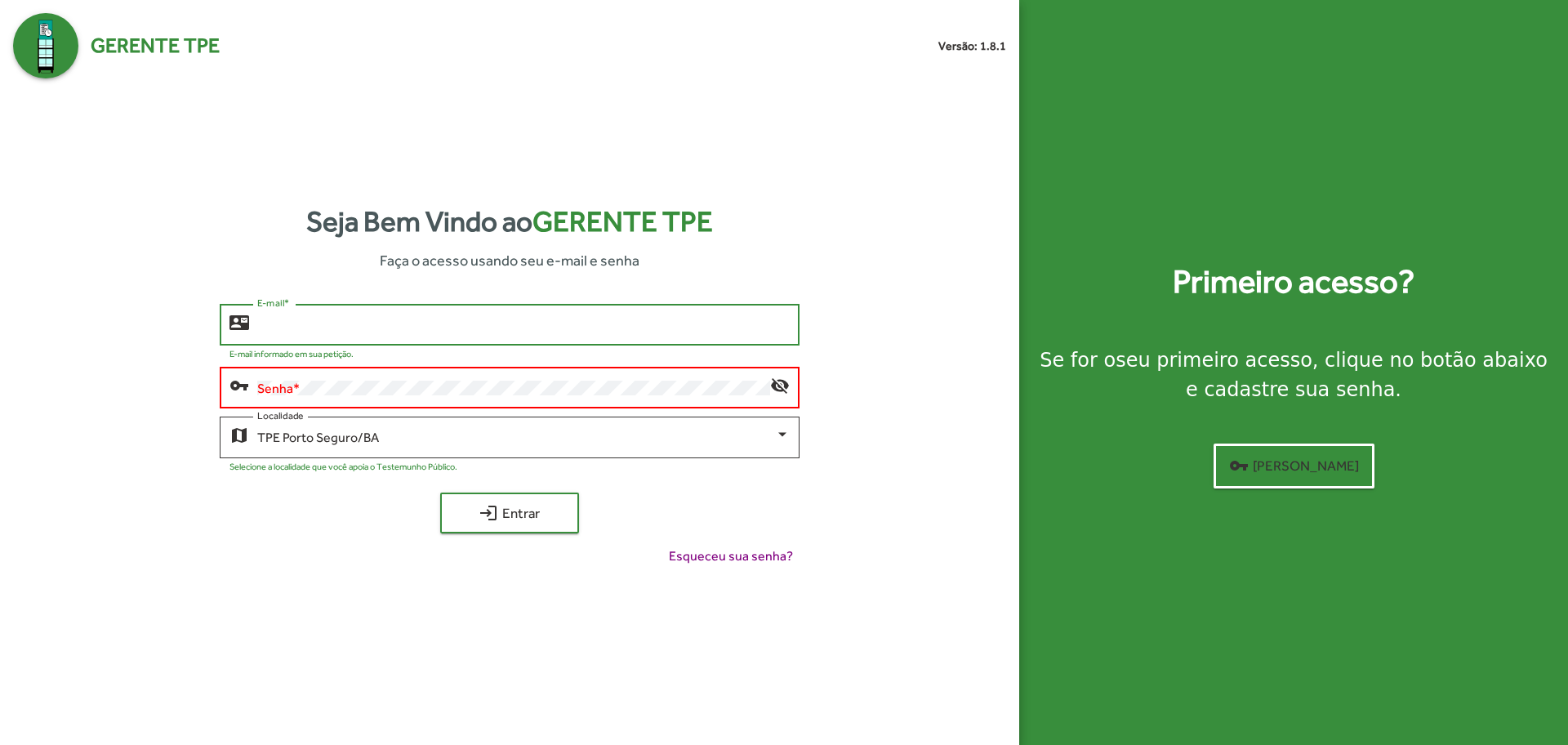
click at [517, 329] on input "E-mail *" at bounding box center [522, 325] width 532 height 15
click at [521, 319] on input "E-mail *" at bounding box center [522, 325] width 532 height 15
click at [528, 320] on input "E-mail *" at bounding box center [522, 325] width 532 height 15
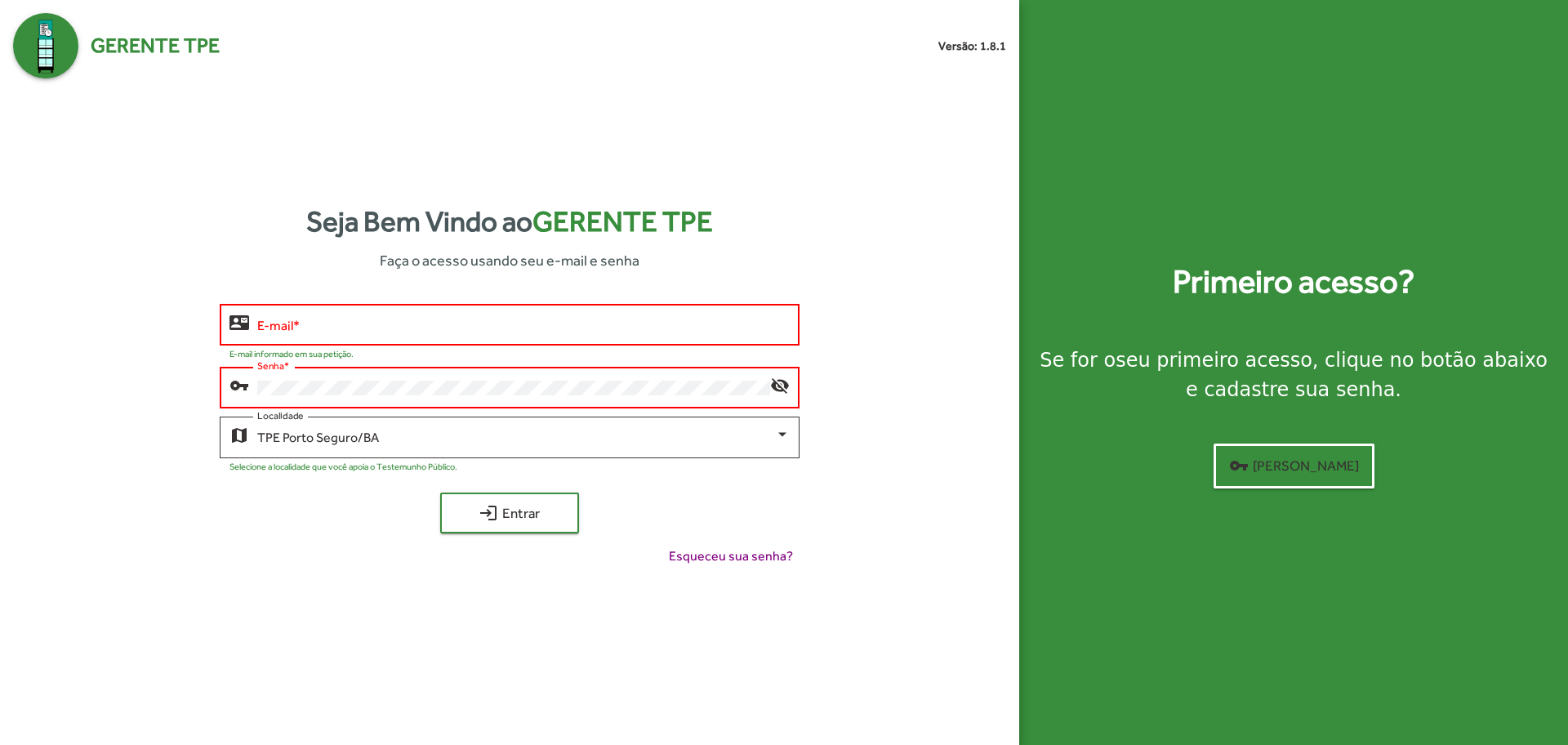
type input "**********"
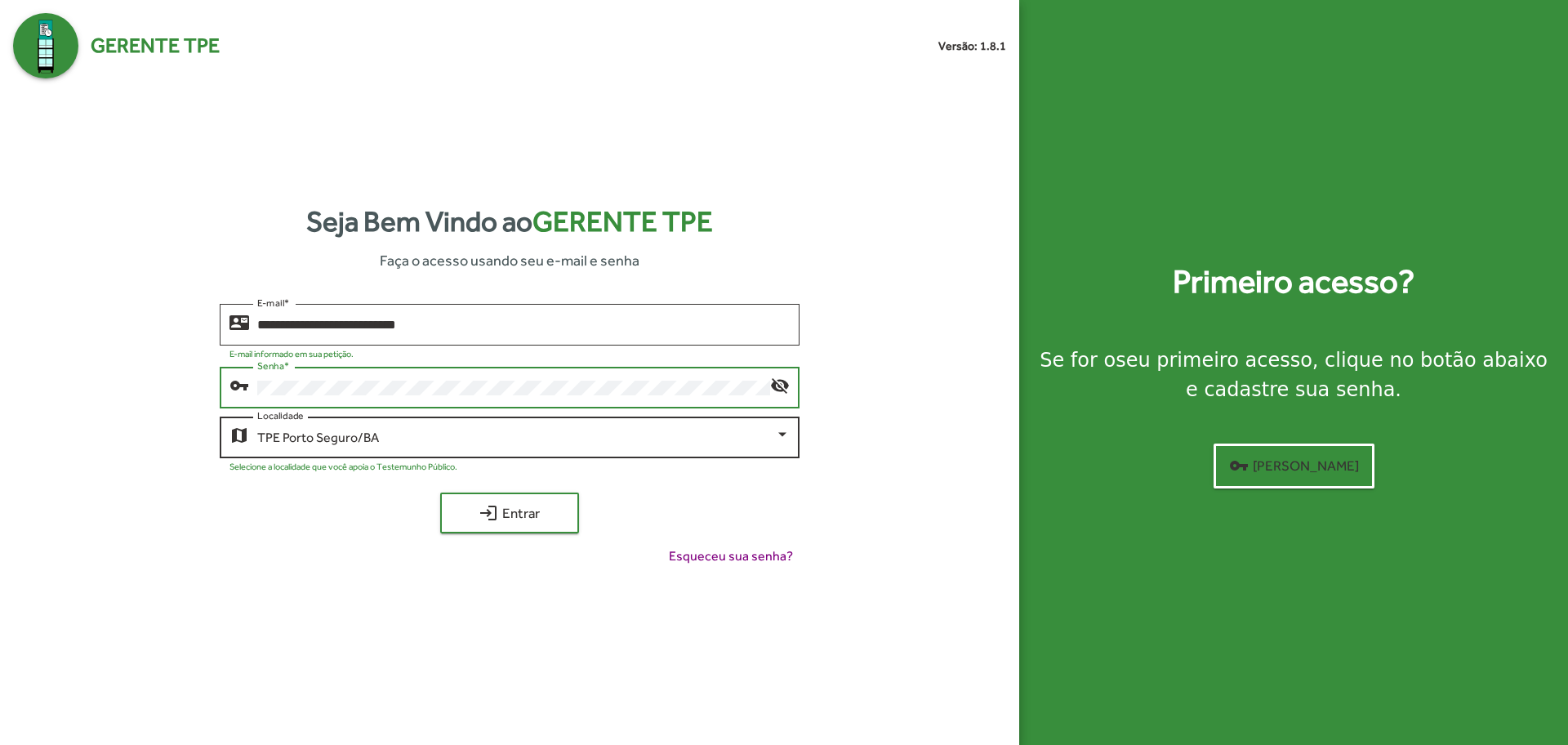
click at [547, 437] on div "TPE Porto Seguro/BA" at bounding box center [515, 437] width 517 height 15
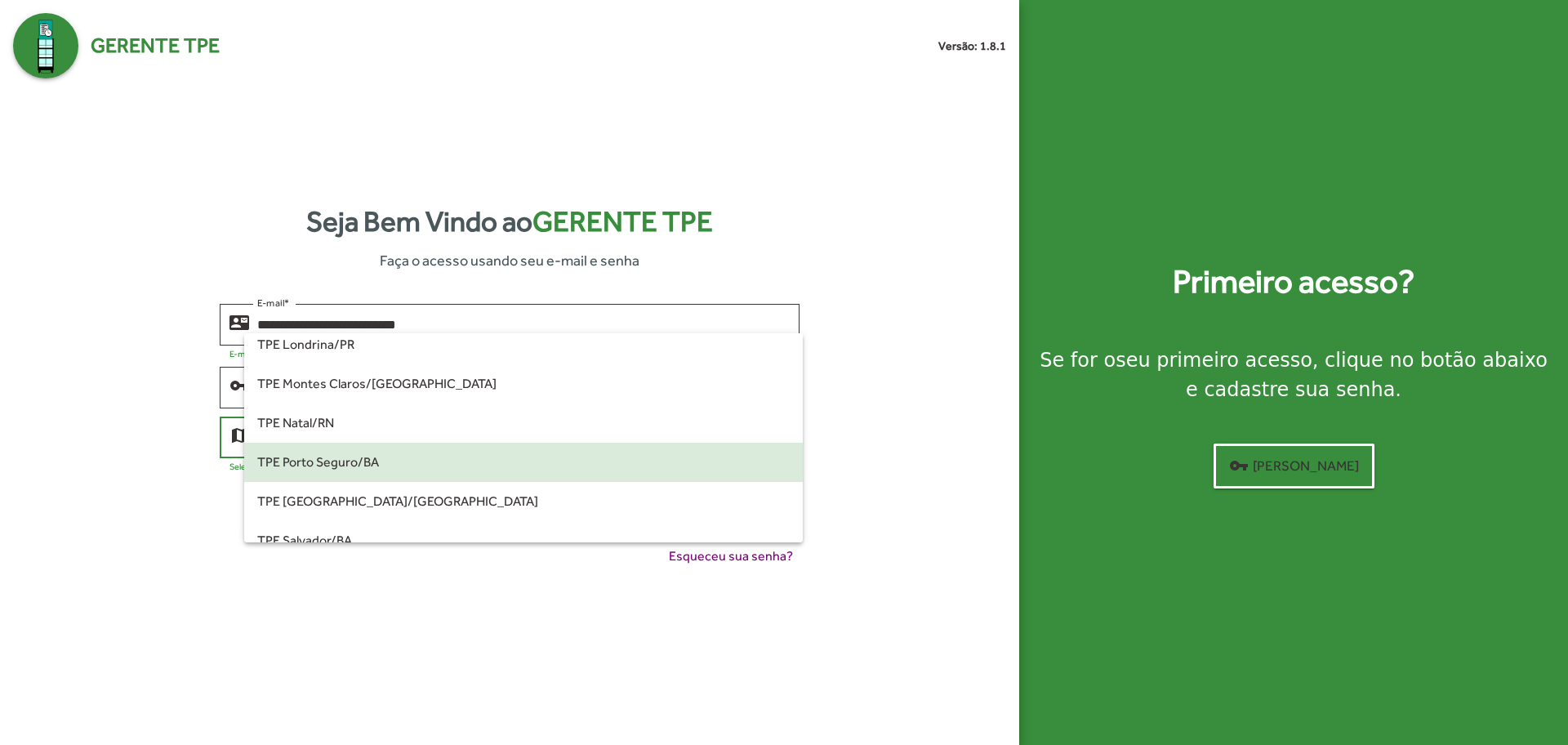
scroll to position [307, 0]
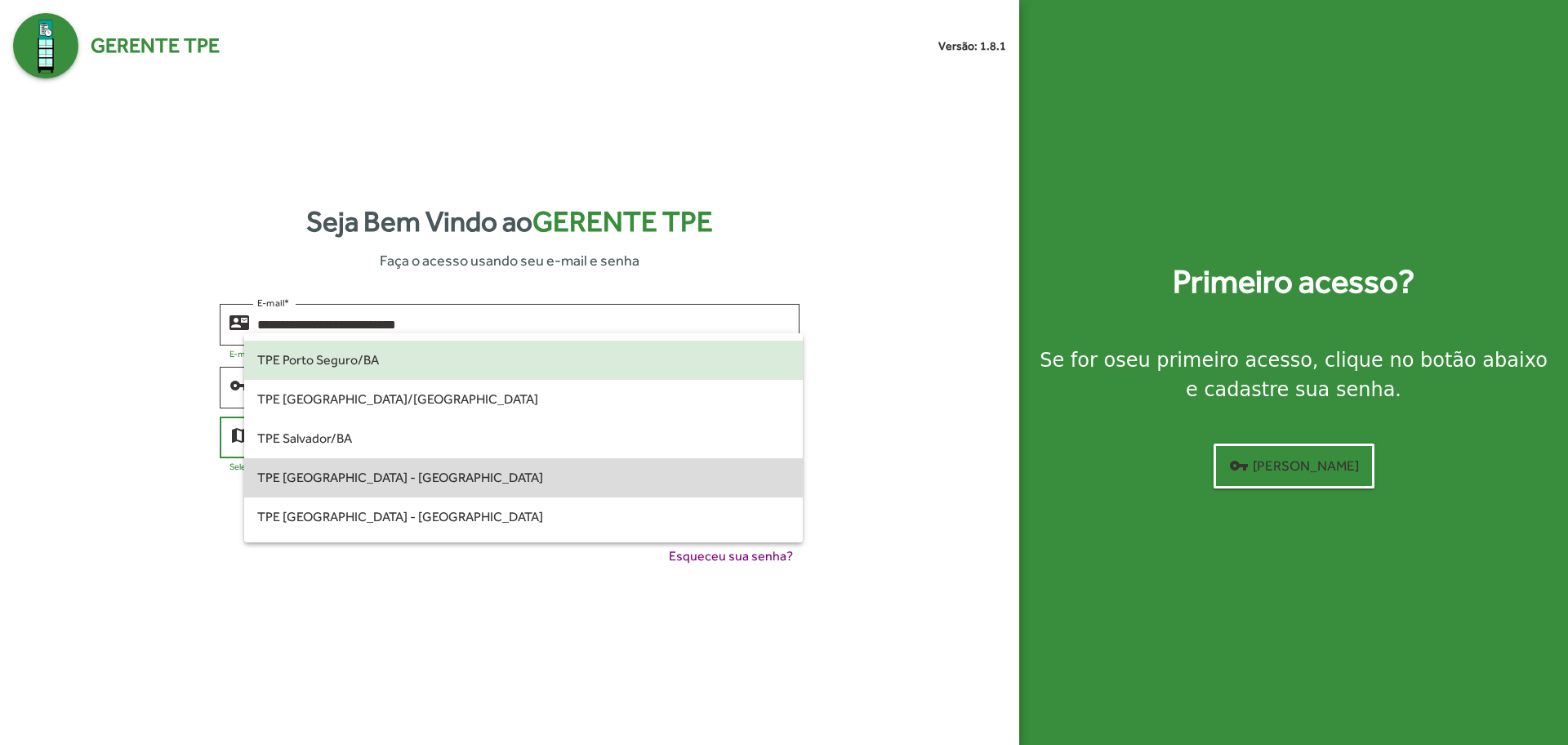
click at [547, 480] on span "TPE [GEOGRAPHIC_DATA] - [GEOGRAPHIC_DATA]" at bounding box center [522, 478] width 532 height 39
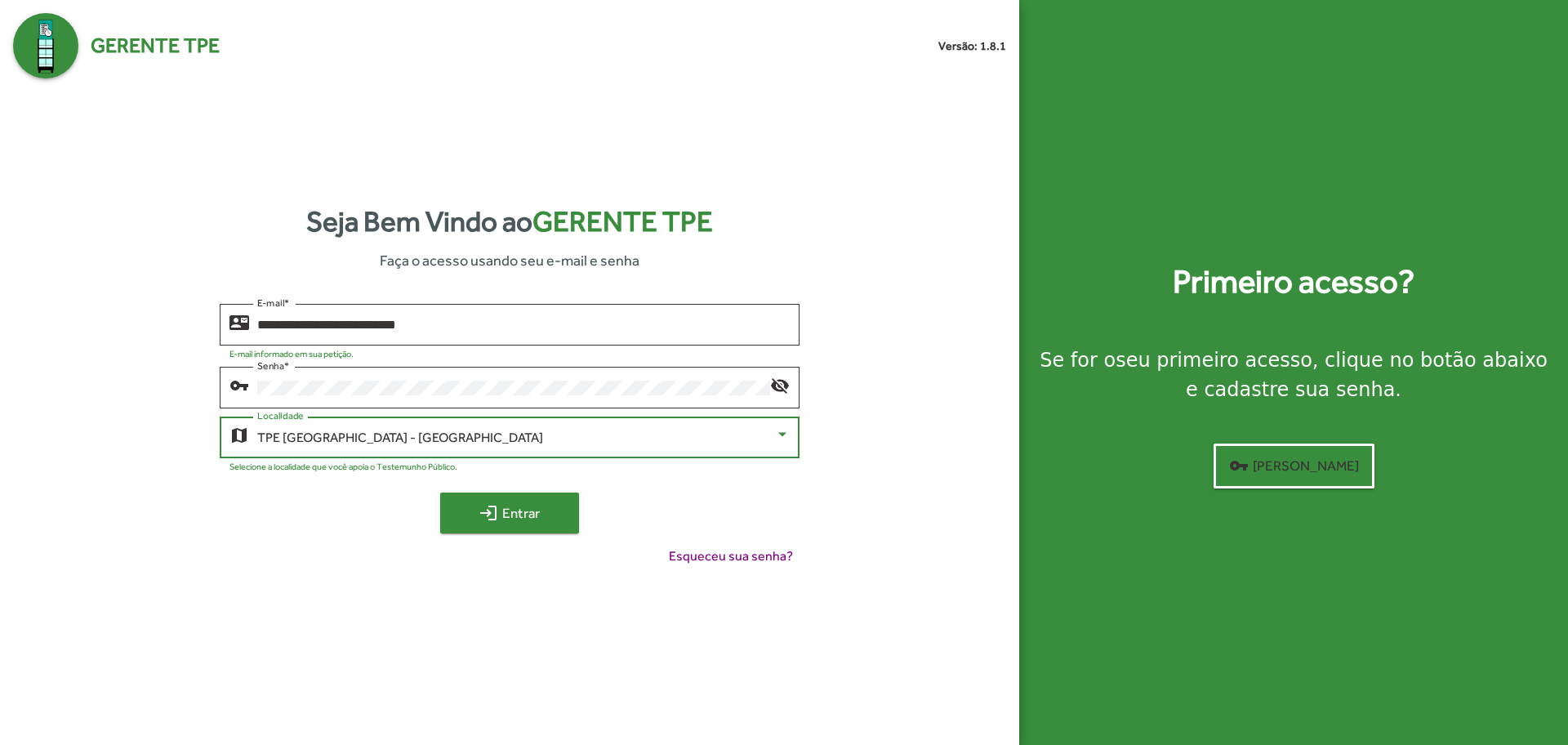
click at [542, 513] on span "login Entrar" at bounding box center [510, 513] width 110 height 29
